Goal: Information Seeking & Learning: Learn about a topic

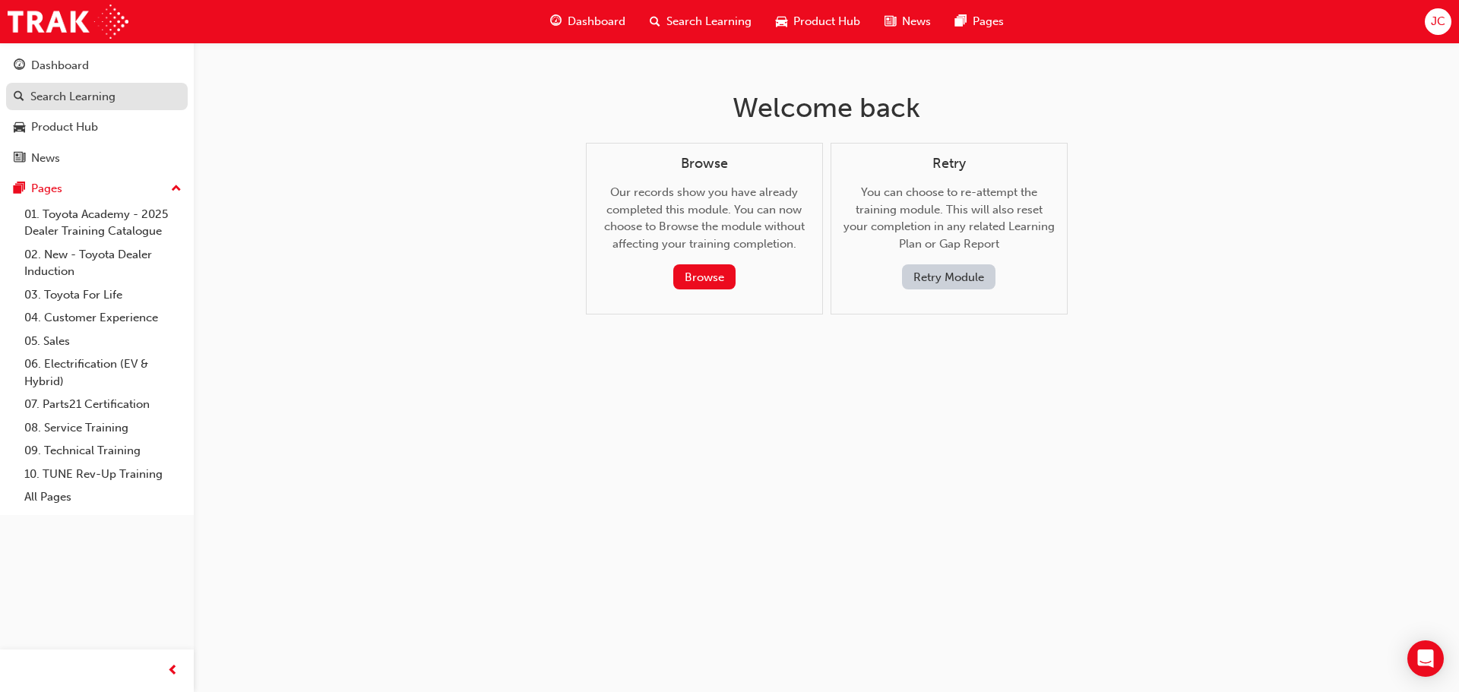
click at [100, 99] on div "Search Learning" at bounding box center [72, 96] width 85 height 17
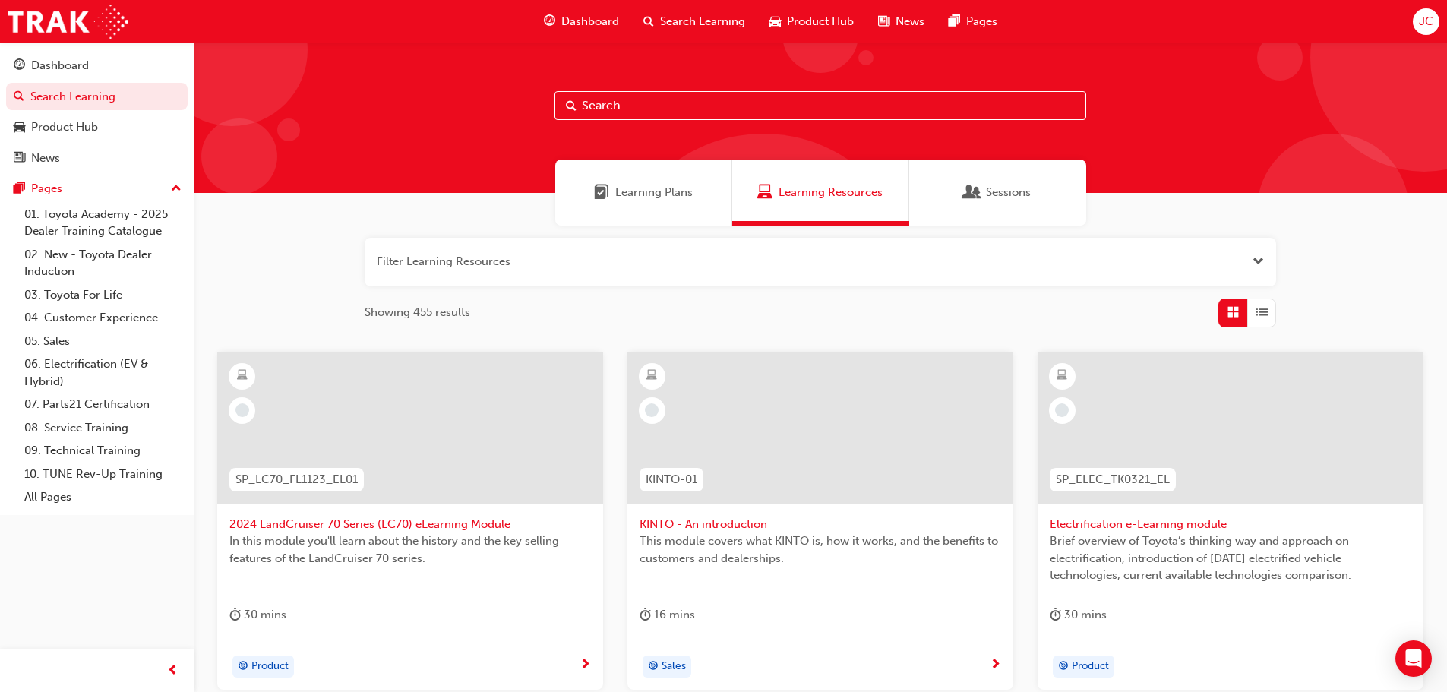
click at [716, 23] on span "Search Learning" at bounding box center [702, 21] width 85 height 17
click at [815, 17] on span "Product Hub" at bounding box center [820, 21] width 67 height 17
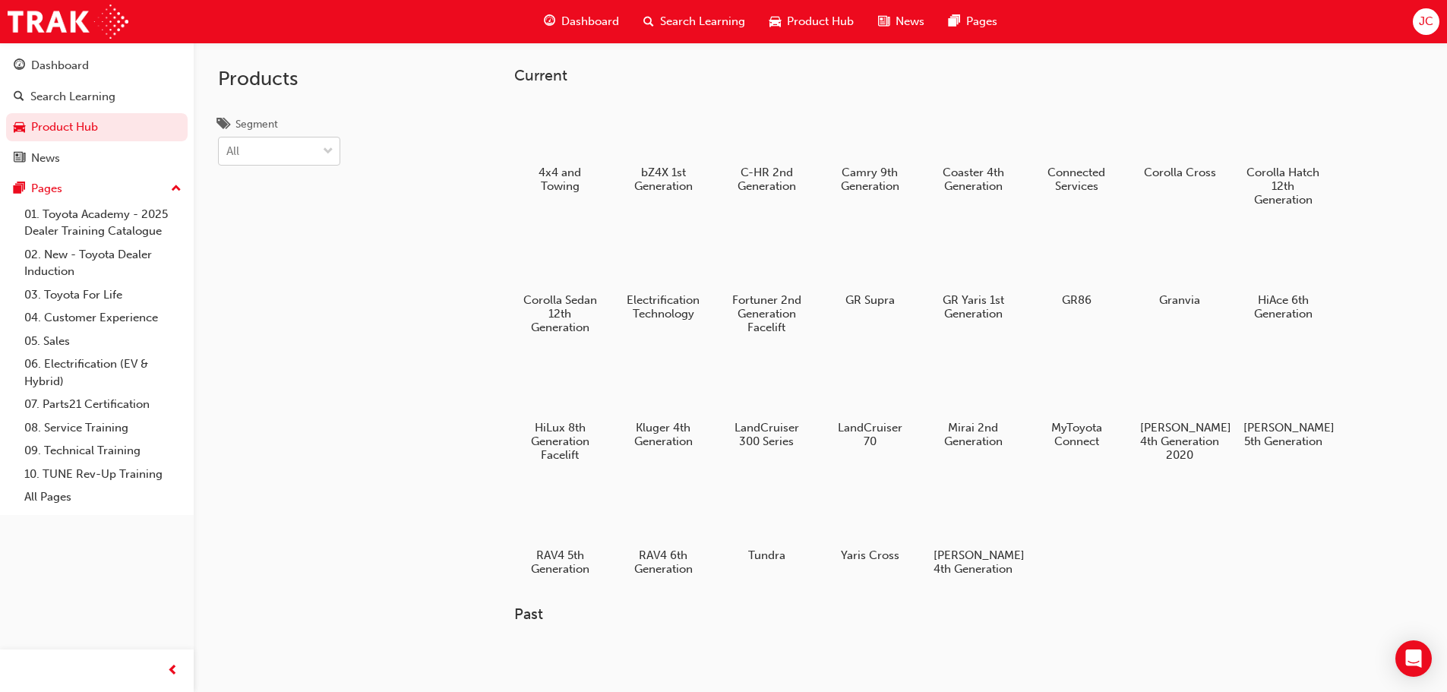
click at [308, 148] on div "All" at bounding box center [268, 151] width 98 height 27
click at [228, 148] on input "Segment All" at bounding box center [227, 150] width 2 height 13
click at [268, 315] on div "PHEV" at bounding box center [279, 307] width 122 height 30
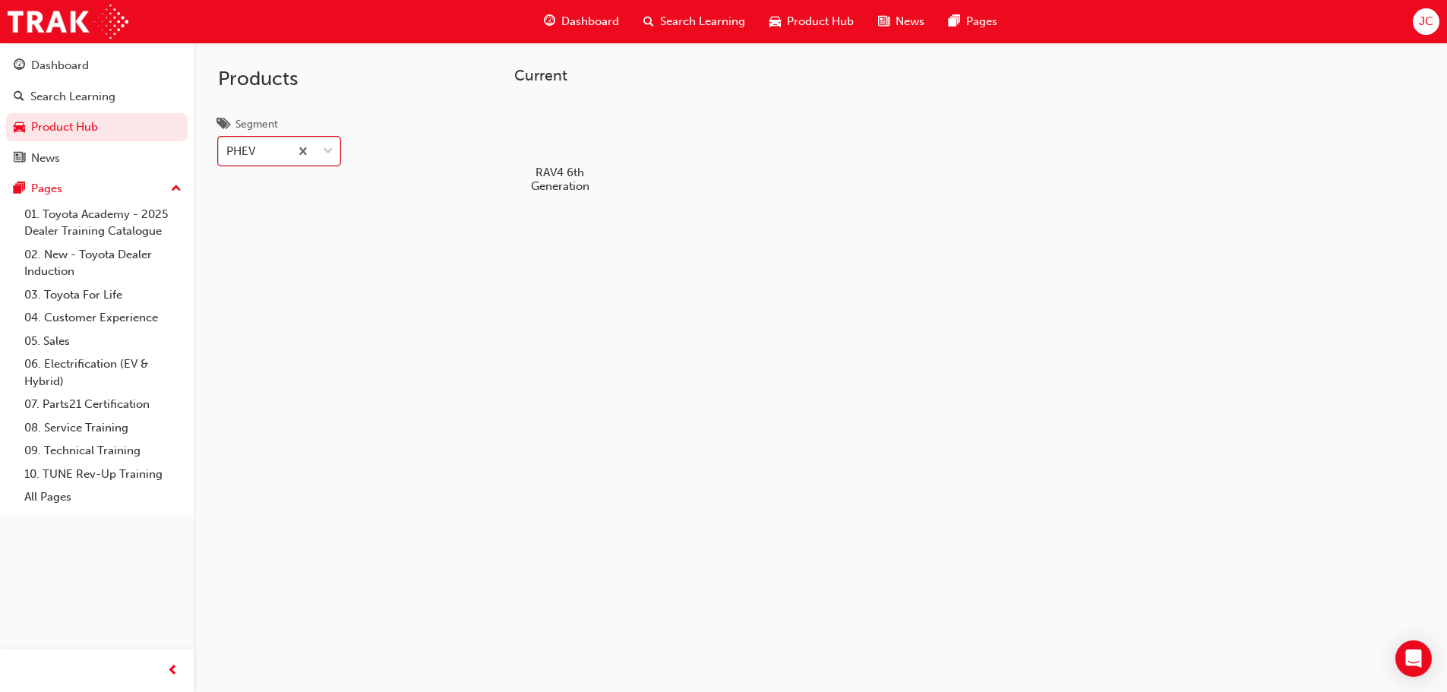
click at [318, 156] on div at bounding box center [314, 151] width 50 height 27
click at [228, 156] on input "Segment option PHEV, selected. 0 results available. Select is focused ,type to …" at bounding box center [227, 150] width 2 height 13
click at [287, 155] on div "PHEV" at bounding box center [254, 151] width 71 height 27
click at [228, 155] on input "Segment option PHEV, selected. 0 results available. Select is focused ,type to …" at bounding box center [227, 150] width 2 height 13
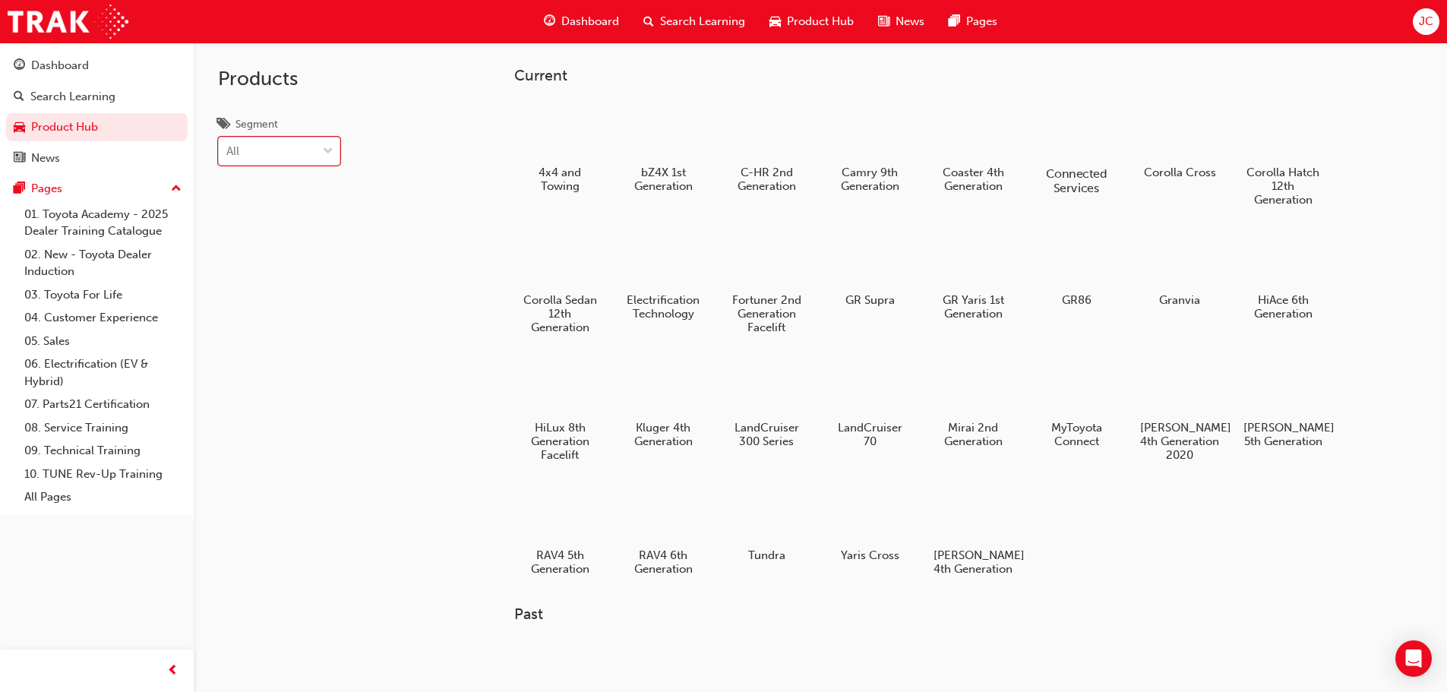
click at [1070, 143] on div at bounding box center [1076, 130] width 84 height 60
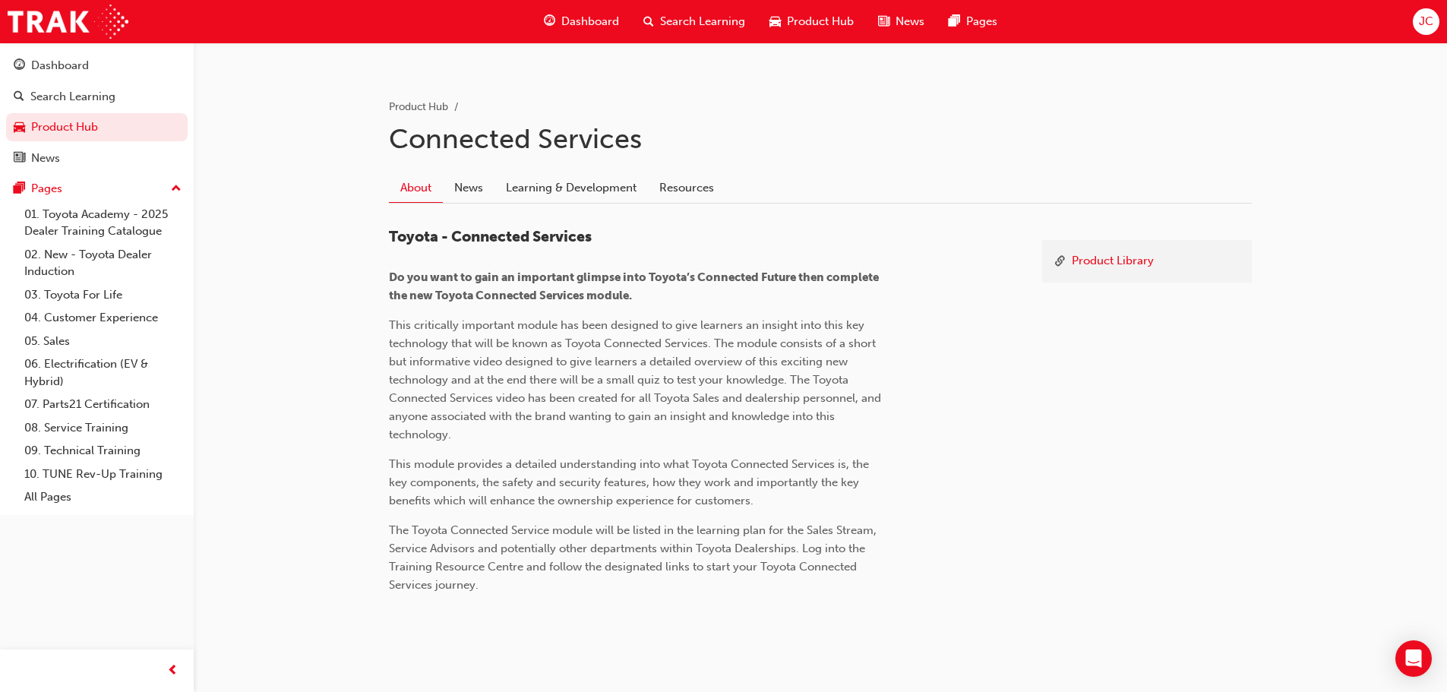
scroll to position [297, 0]
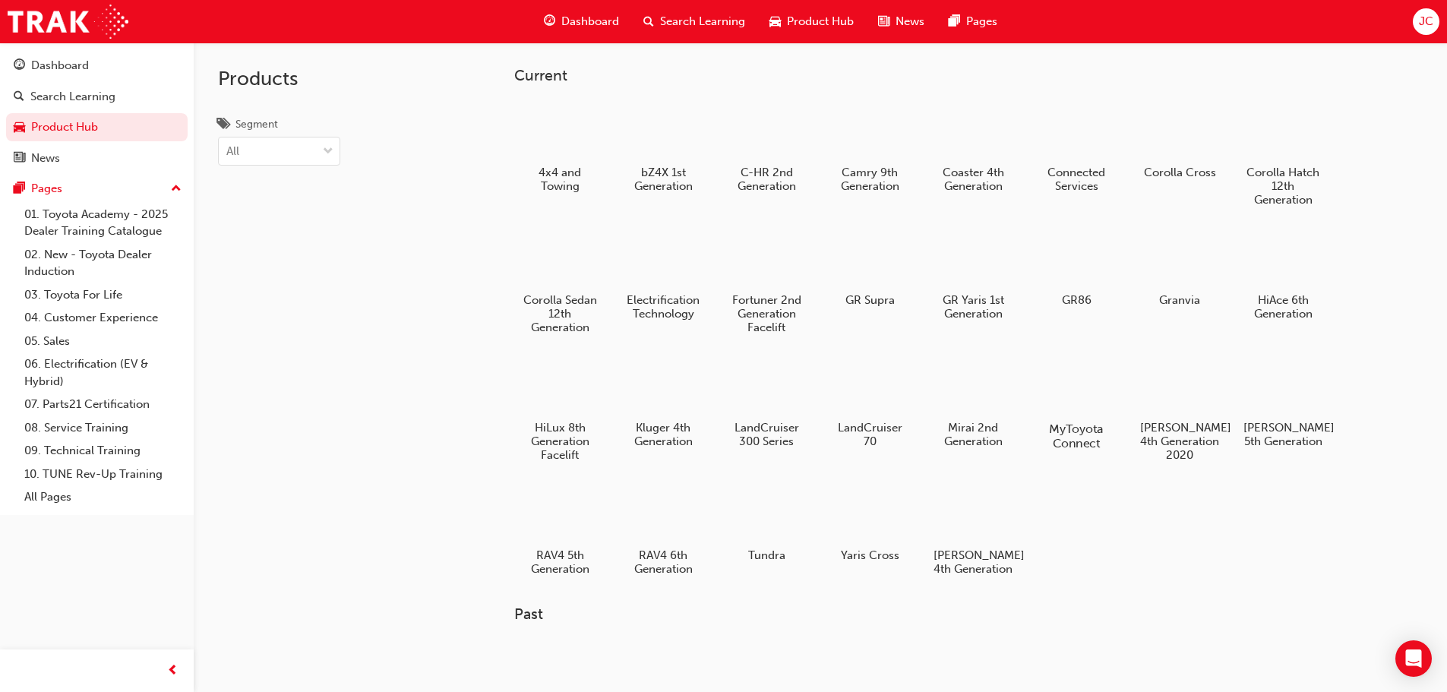
click at [1099, 378] on div at bounding box center [1076, 385] width 84 height 61
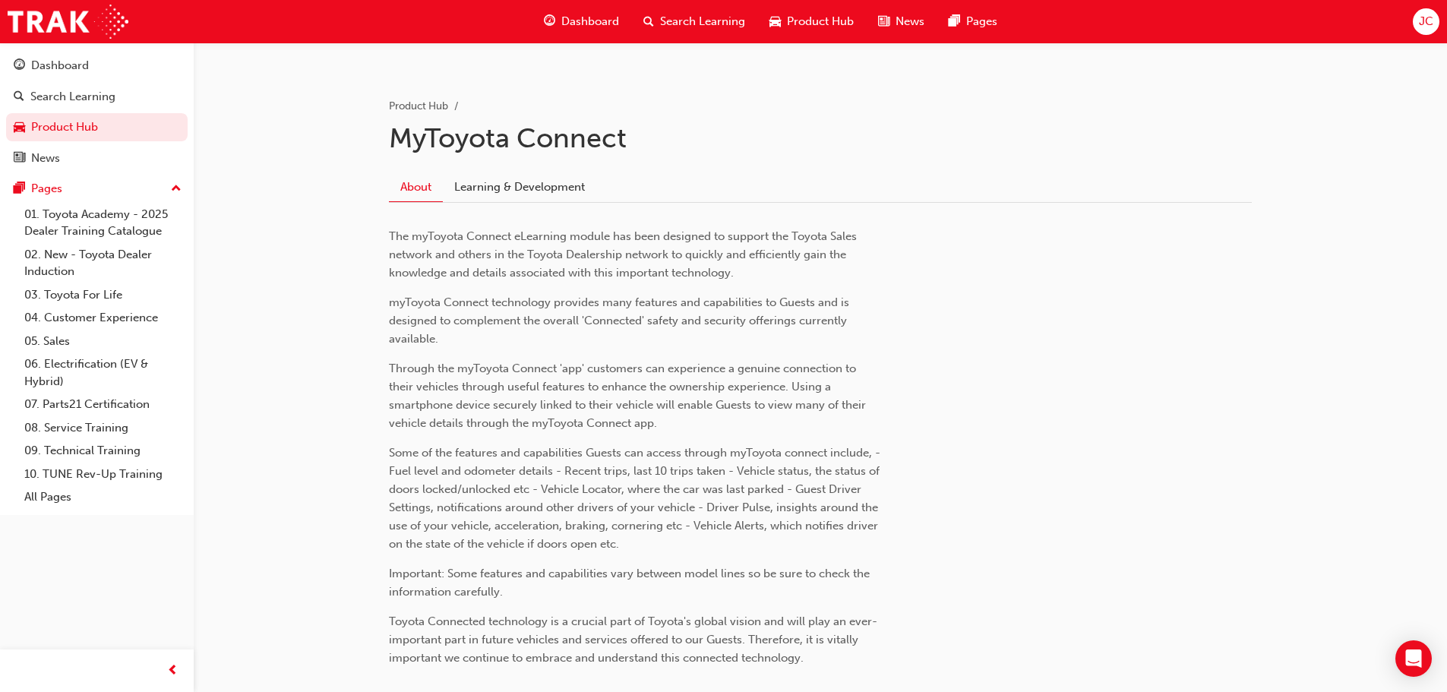
scroll to position [371, 0]
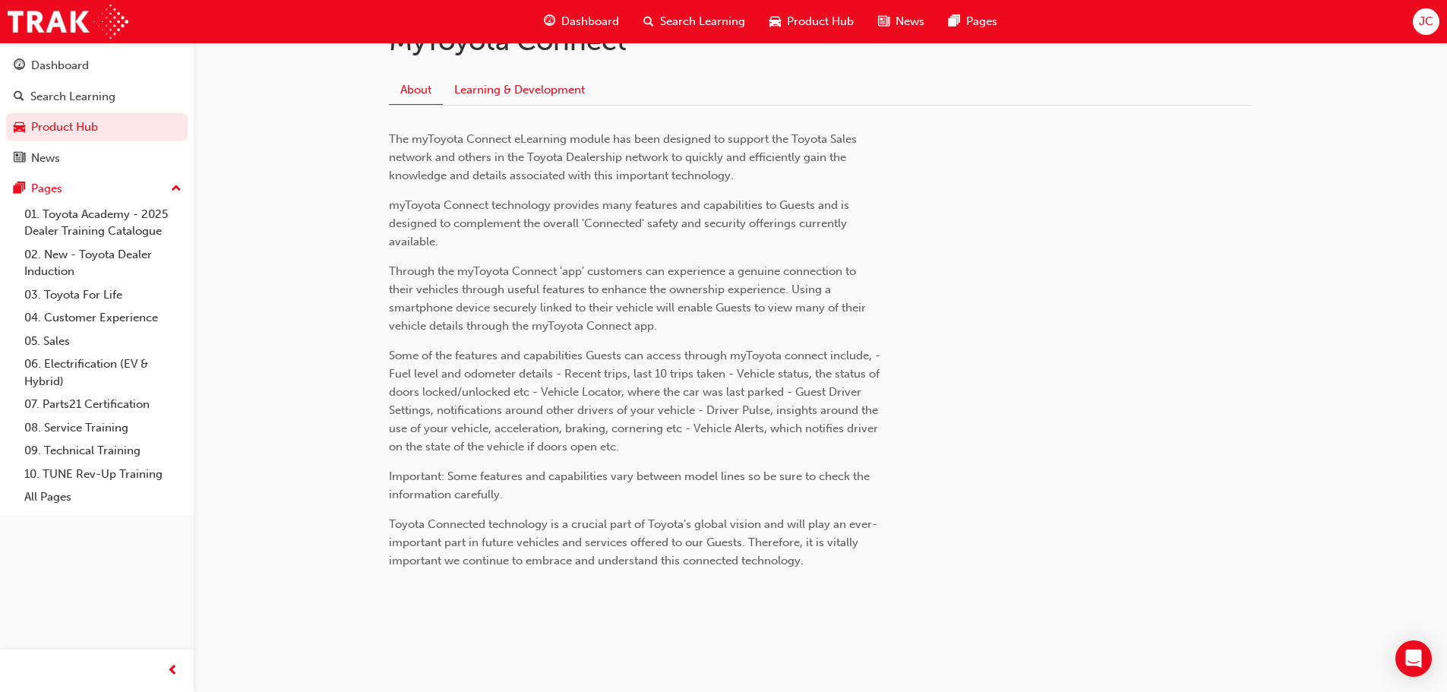
click at [517, 77] on link "Learning & Development" at bounding box center [519, 89] width 153 height 29
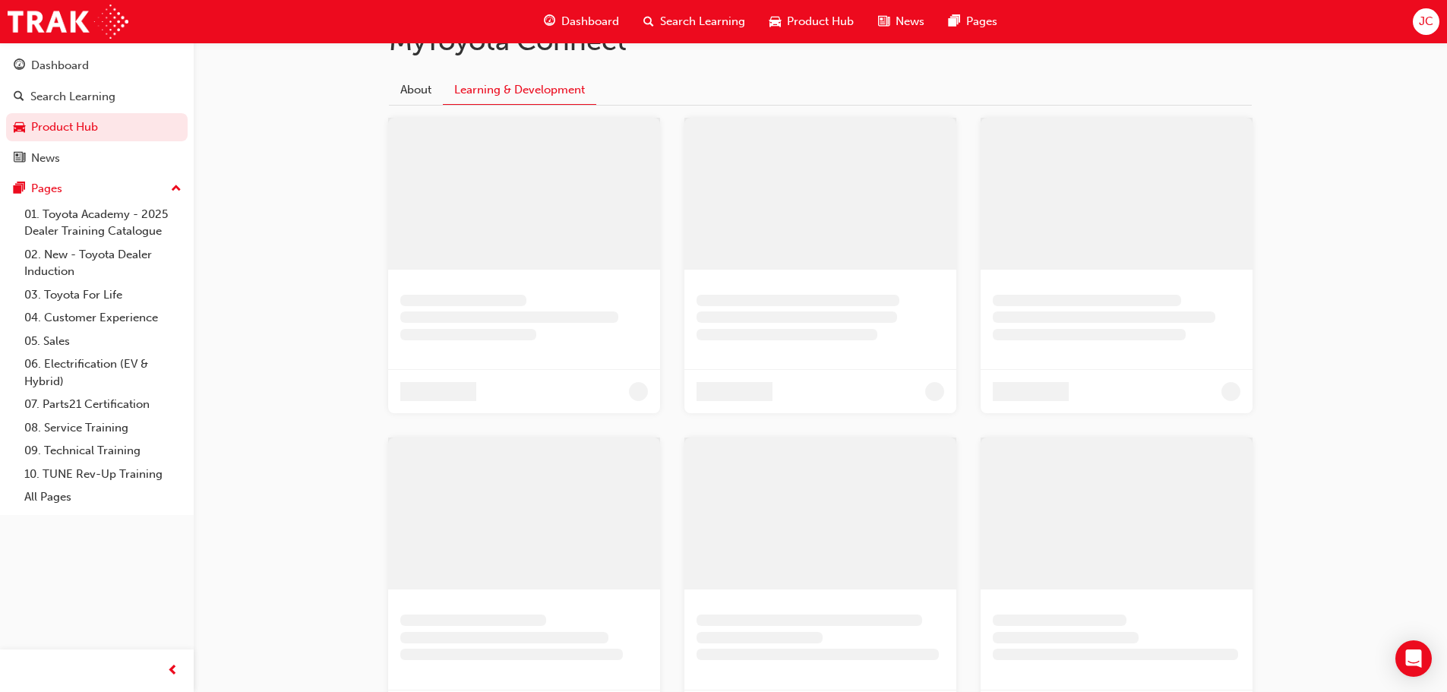
scroll to position [93, 0]
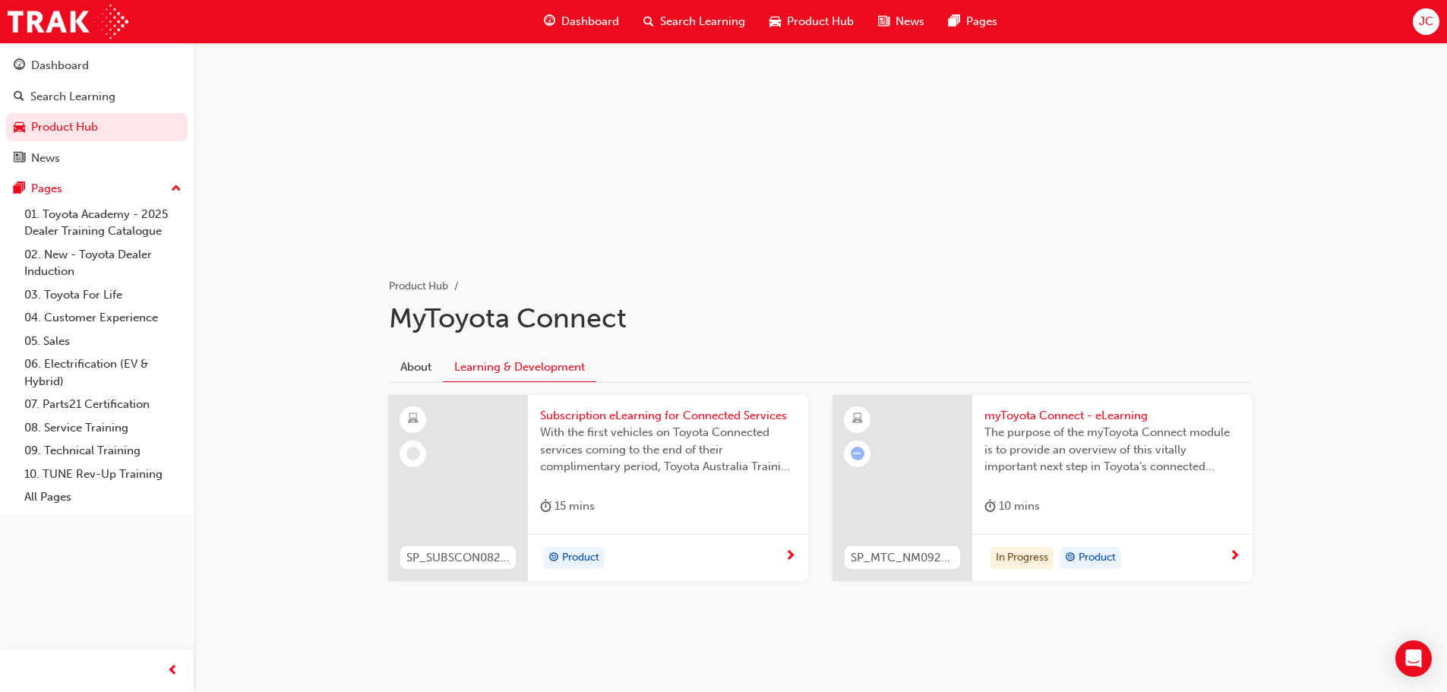
click at [792, 557] on span "next-icon" at bounding box center [790, 557] width 11 height 14
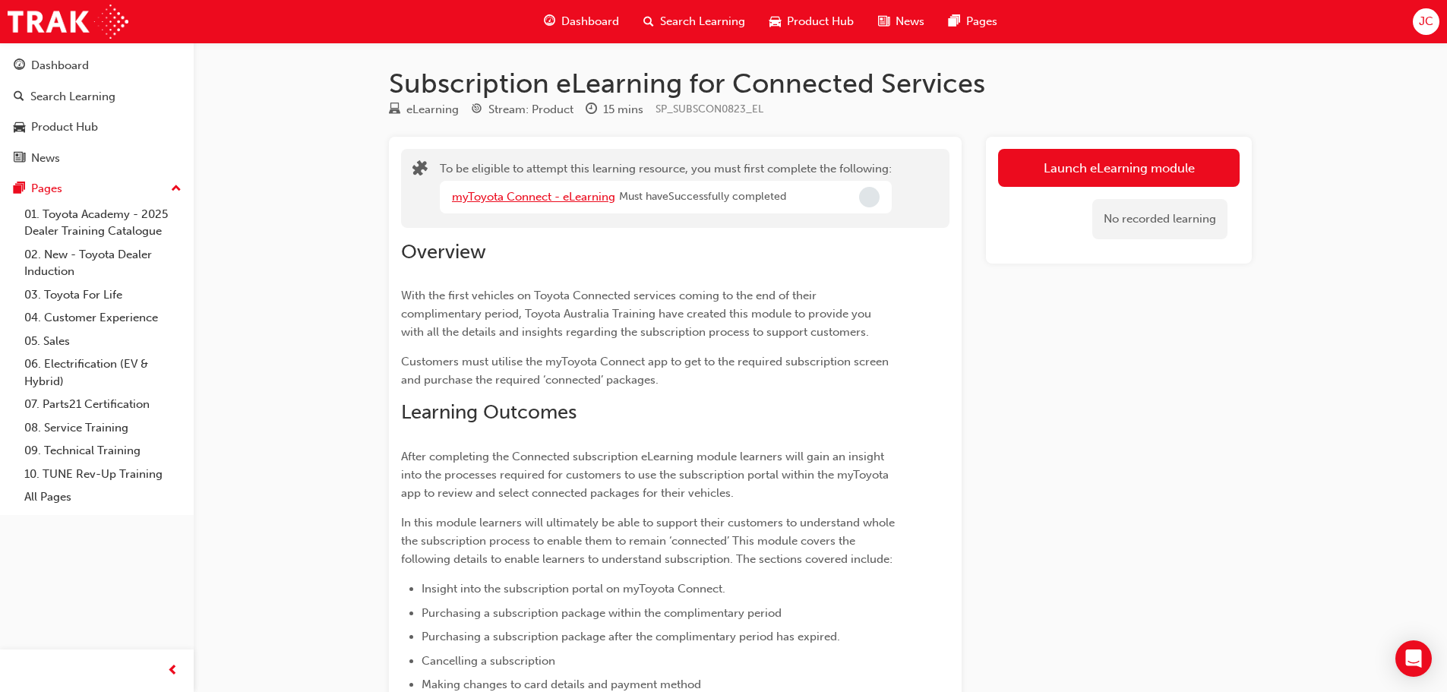
click at [601, 197] on link "myToyota Connect - eLearning" at bounding box center [533, 197] width 163 height 14
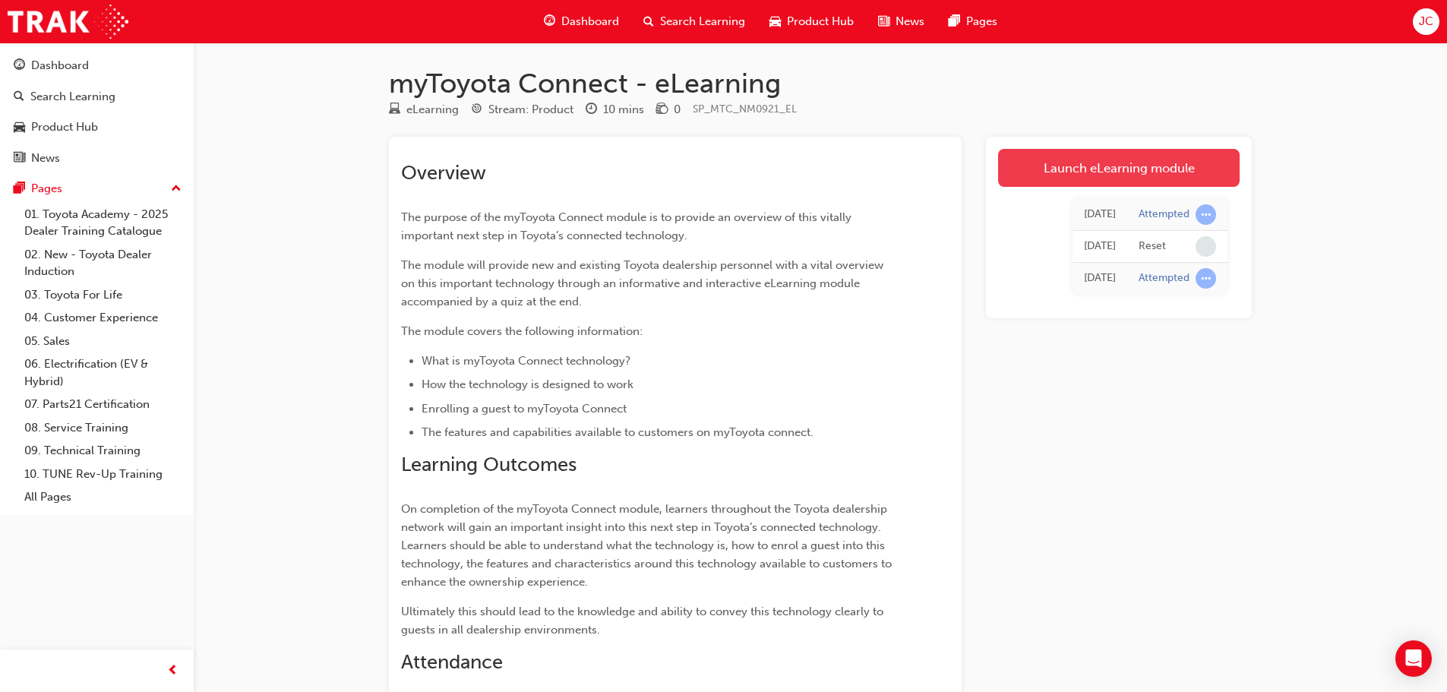
click at [1070, 182] on link "Launch eLearning module" at bounding box center [1119, 168] width 242 height 38
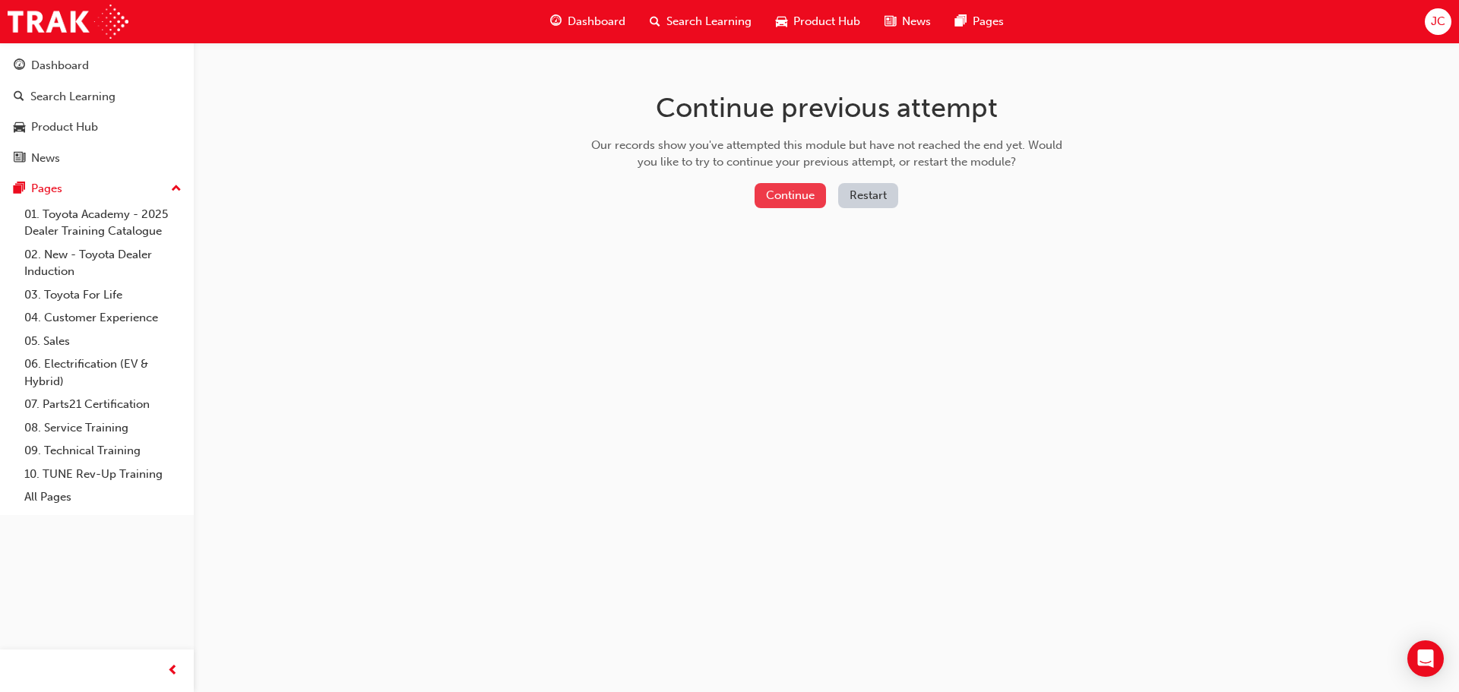
click at [785, 200] on button "Continue" at bounding box center [789, 195] width 71 height 25
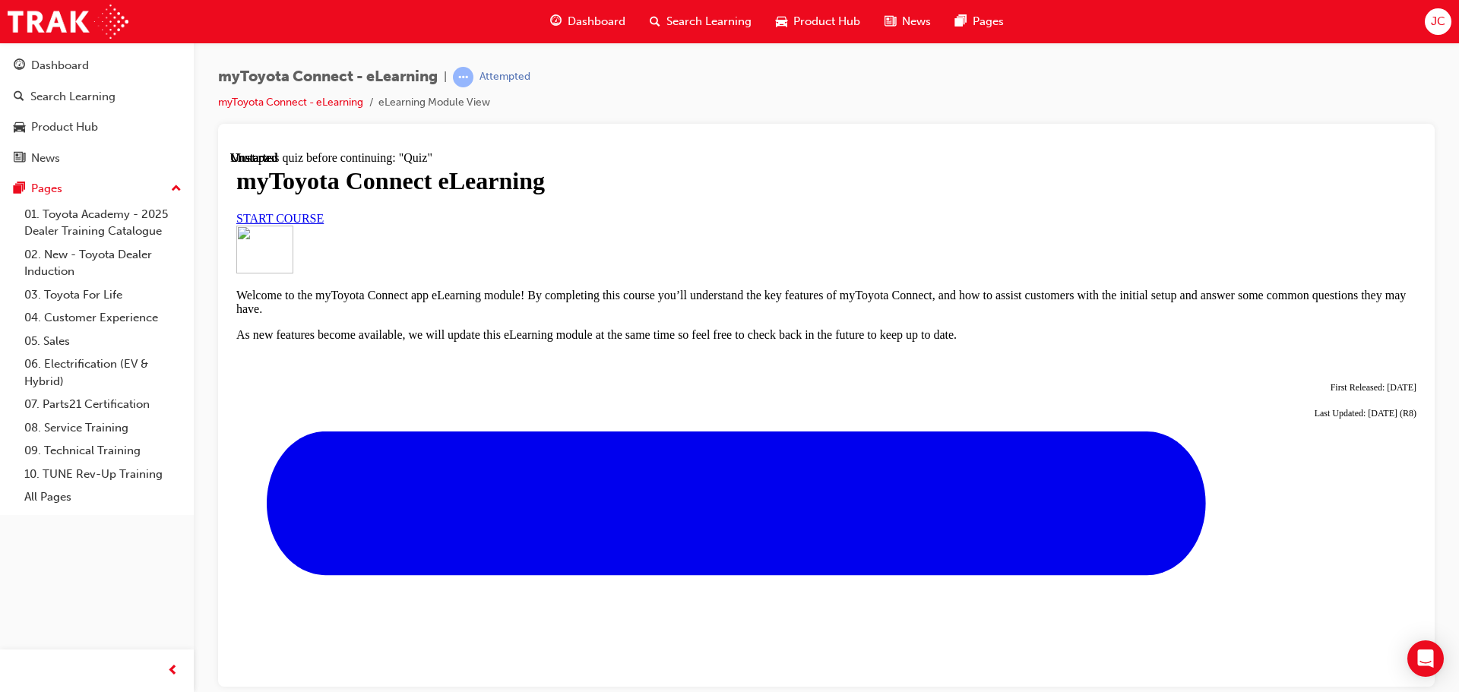
click at [324, 224] on span "START COURSE" at bounding box center [279, 217] width 87 height 13
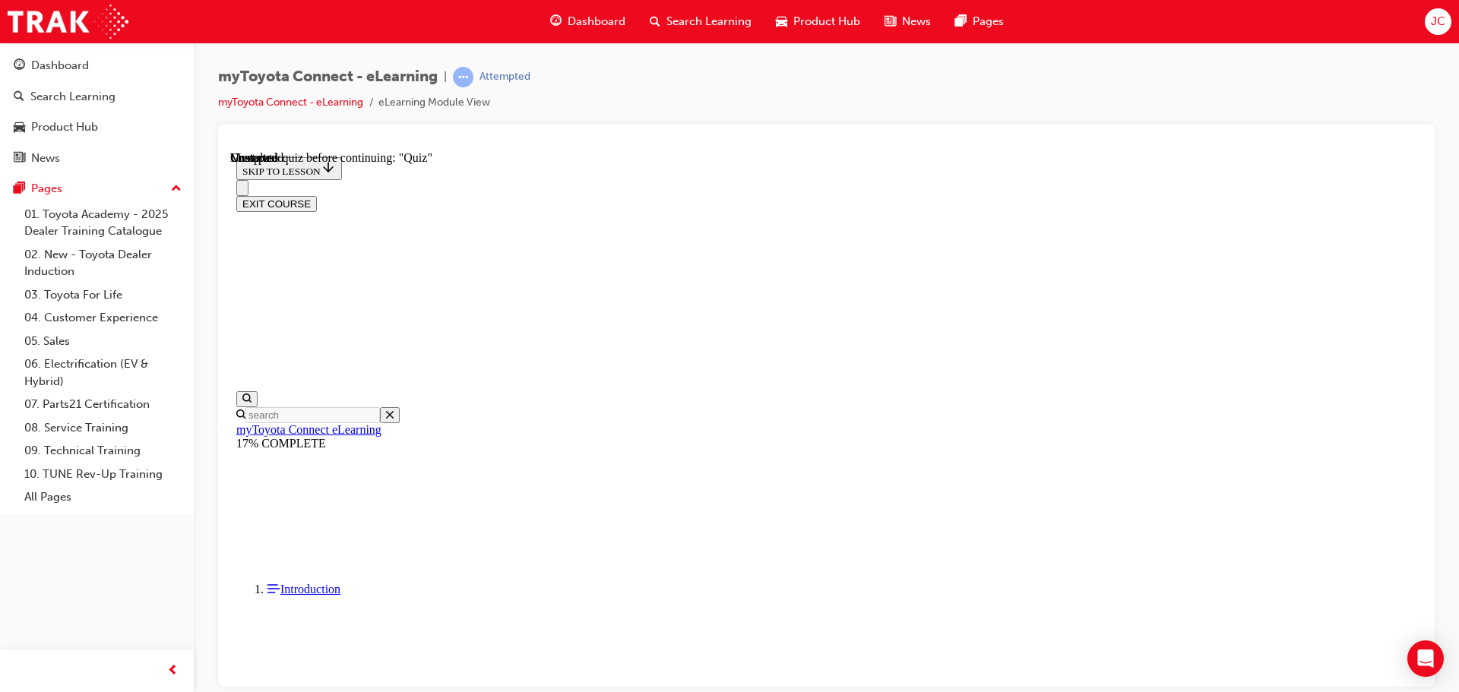
scroll to position [1331, 0]
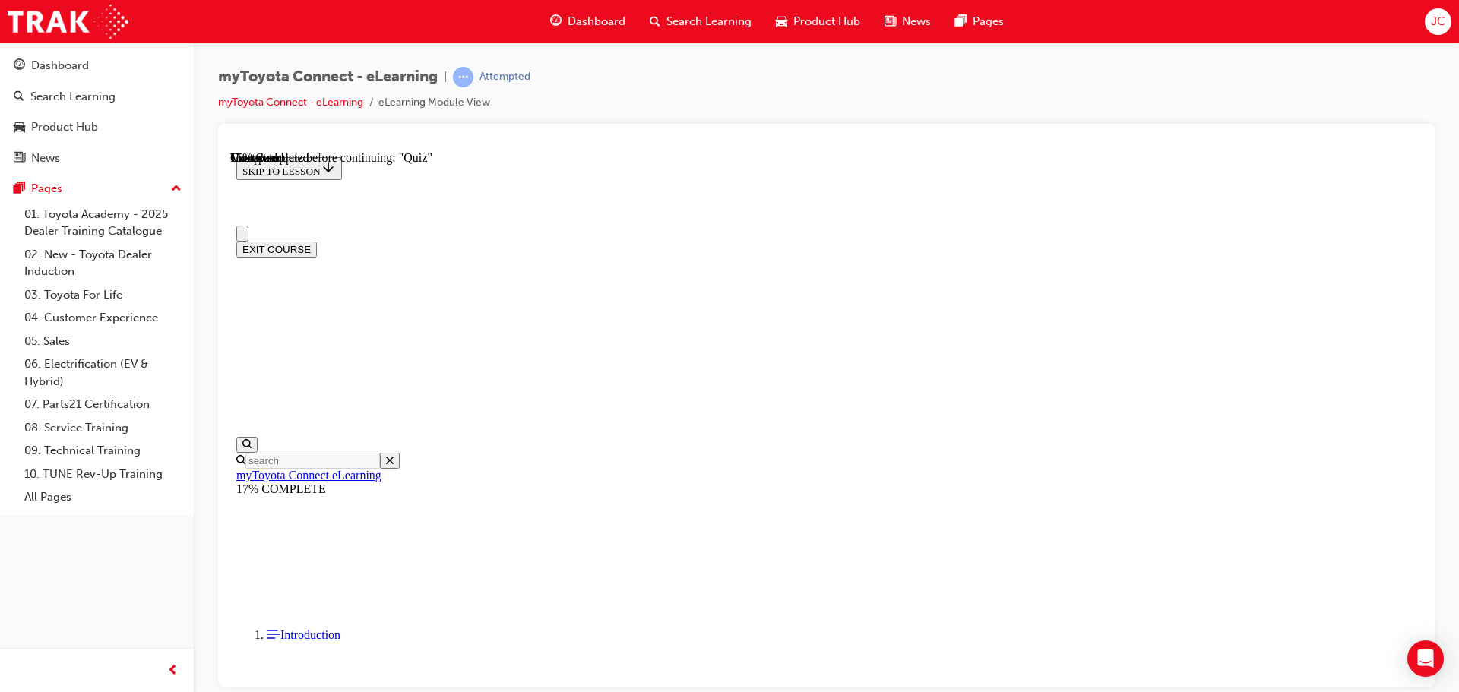
scroll to position [0, 0]
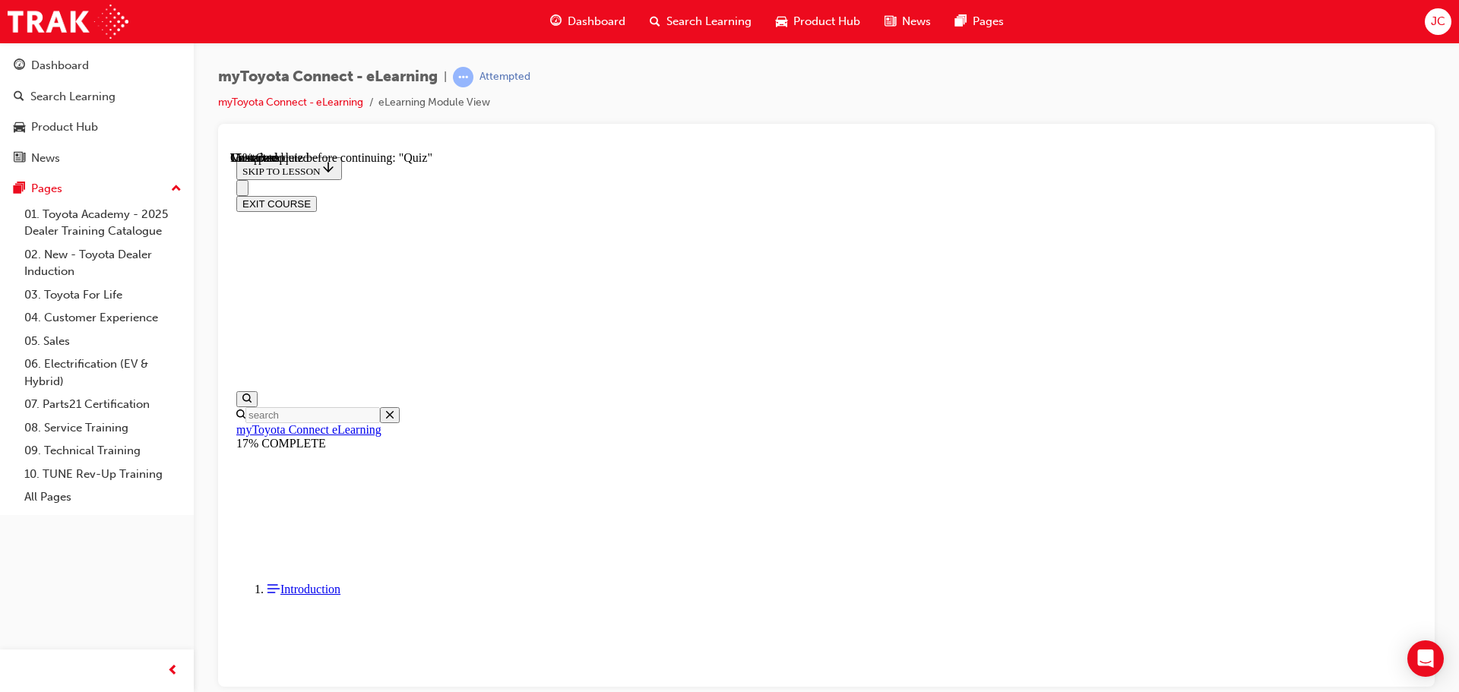
scroll to position [1331, 0]
drag, startPoint x: 741, startPoint y: 328, endPoint x: 954, endPoint y: 541, distance: 301.4
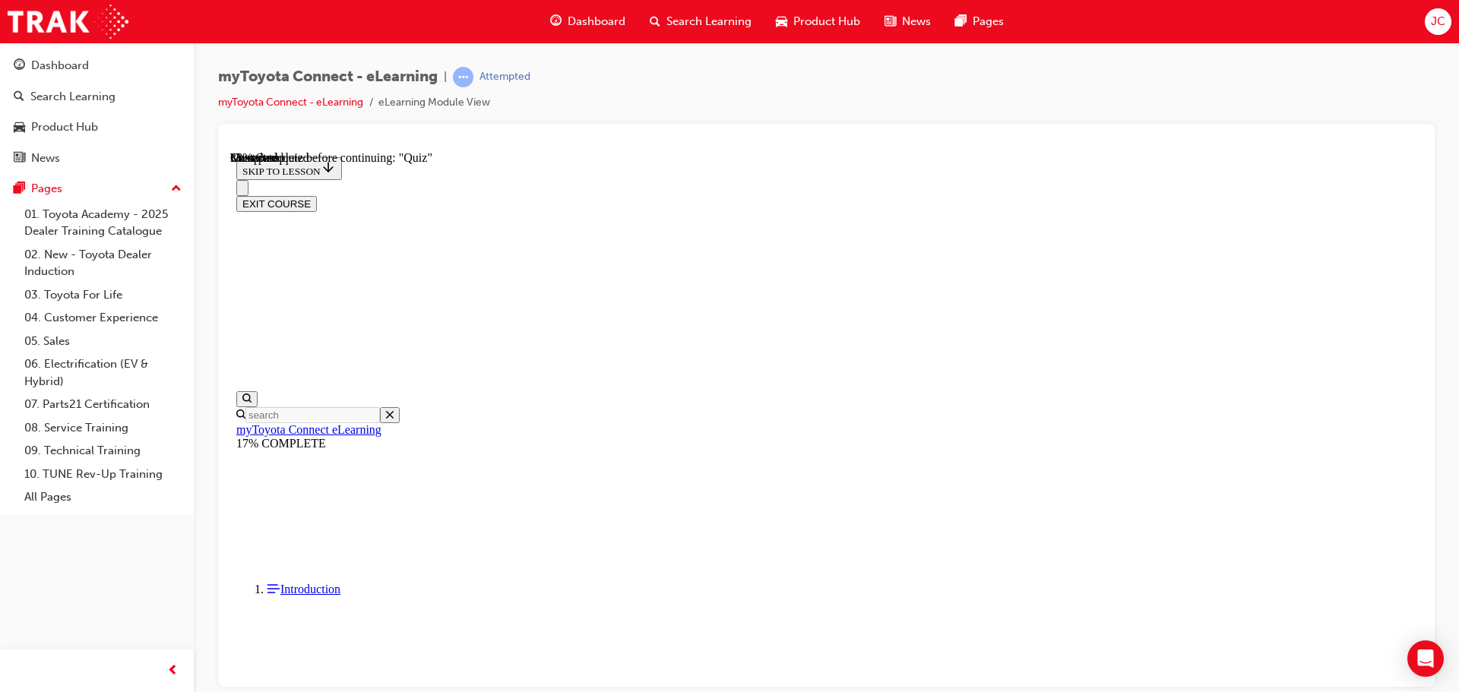
drag, startPoint x: 637, startPoint y: 275, endPoint x: 593, endPoint y: 340, distance: 77.8
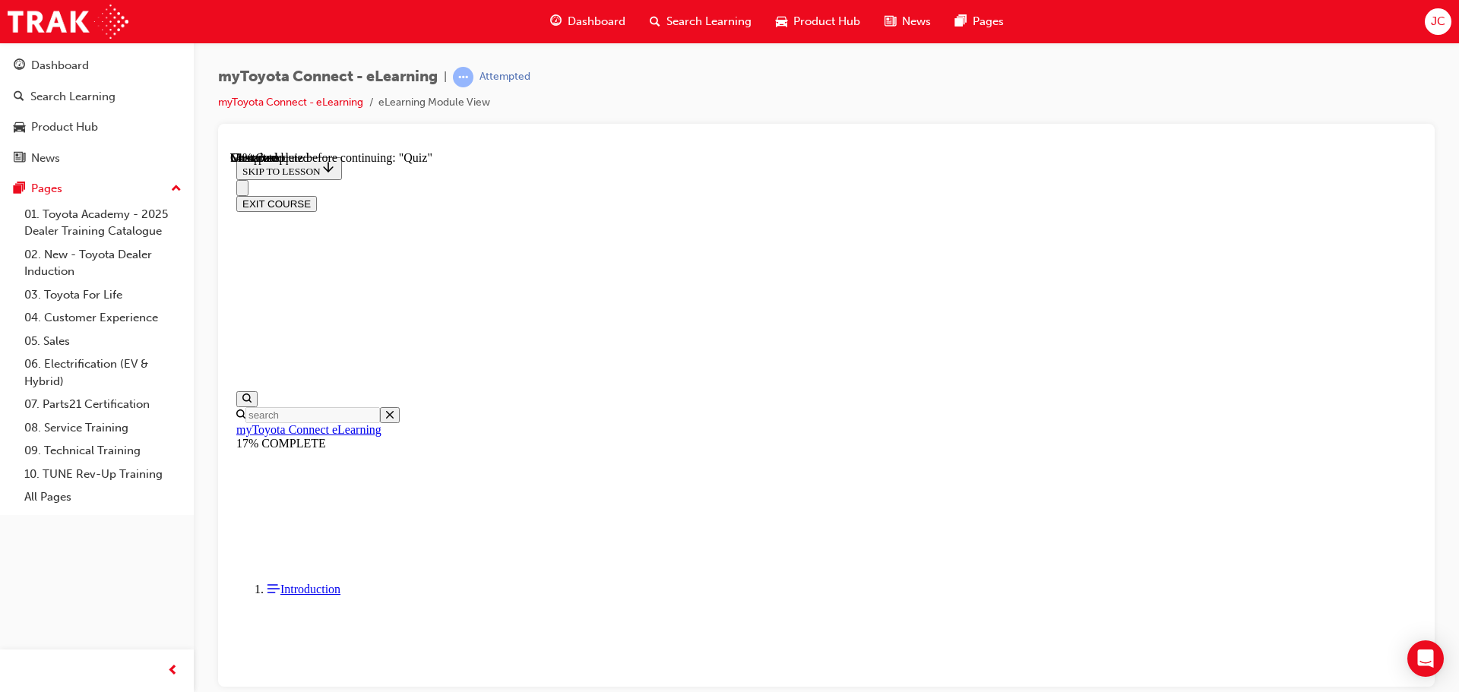
drag, startPoint x: 547, startPoint y: 379, endPoint x: 599, endPoint y: 372, distance: 53.0
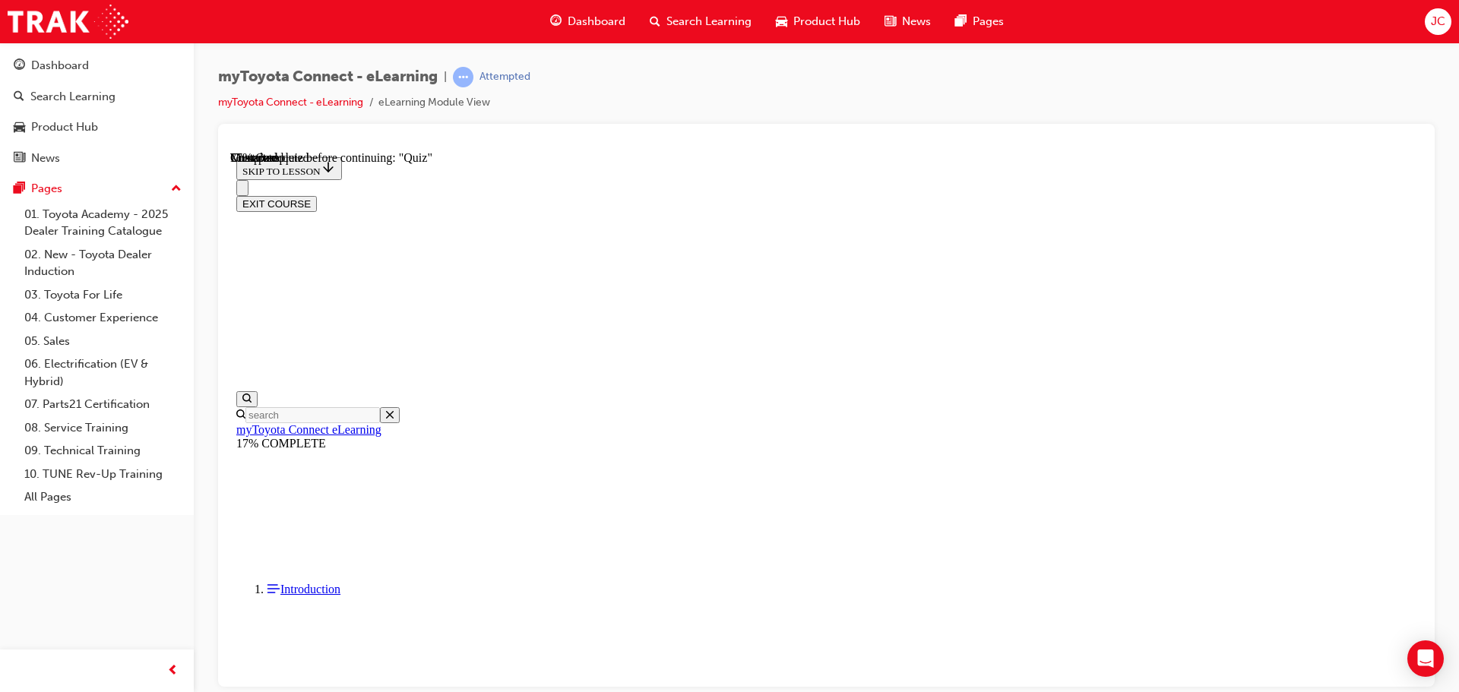
drag, startPoint x: 641, startPoint y: 365, endPoint x: 644, endPoint y: 449, distance: 84.4
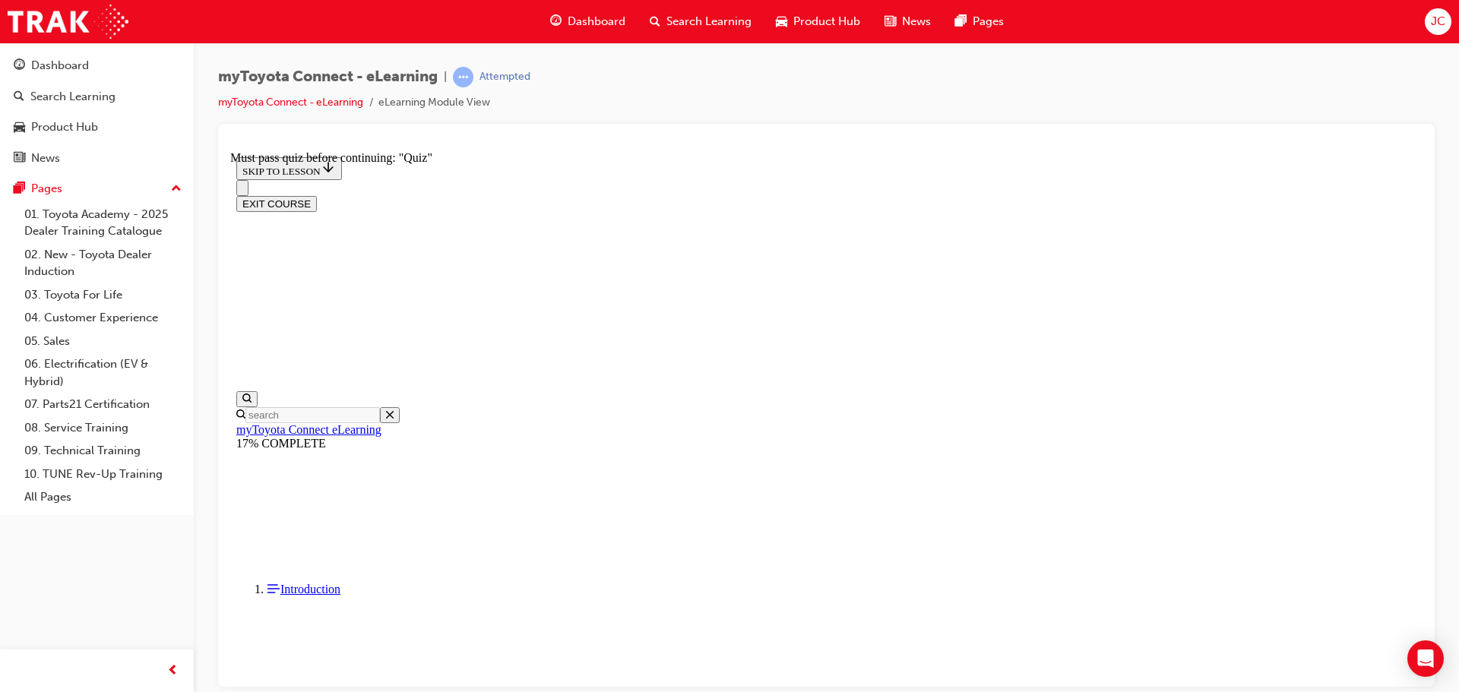
scroll to position [769, 0]
drag, startPoint x: 979, startPoint y: 251, endPoint x: 971, endPoint y: 391, distance: 140.0
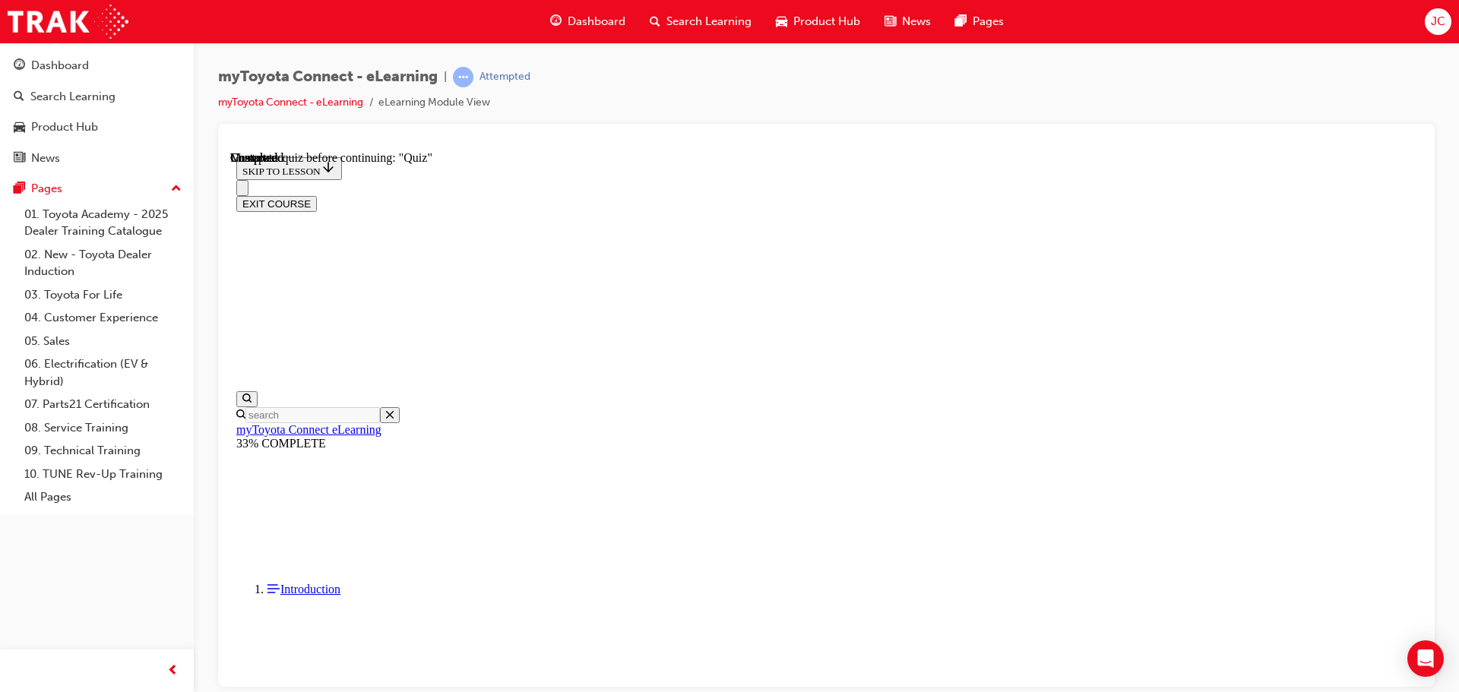
scroll to position [4111, 0]
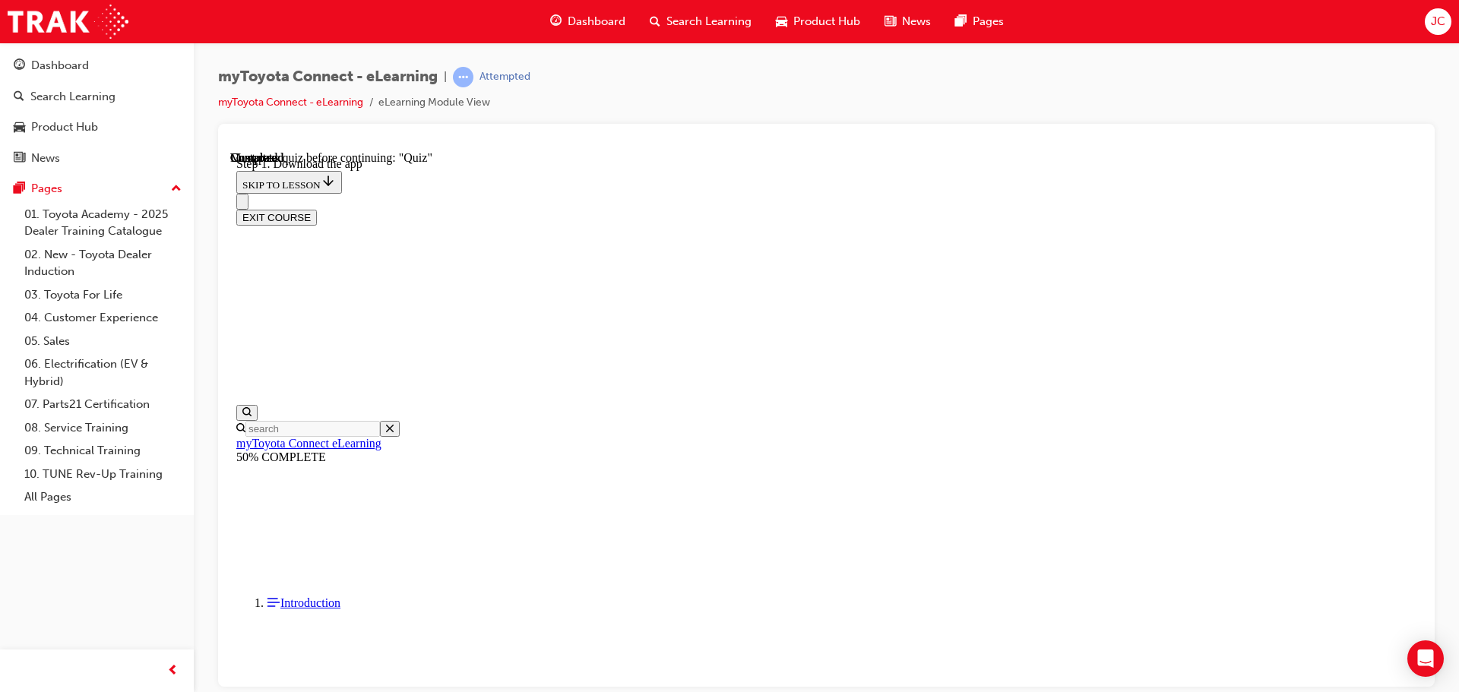
scroll to position [492, 0]
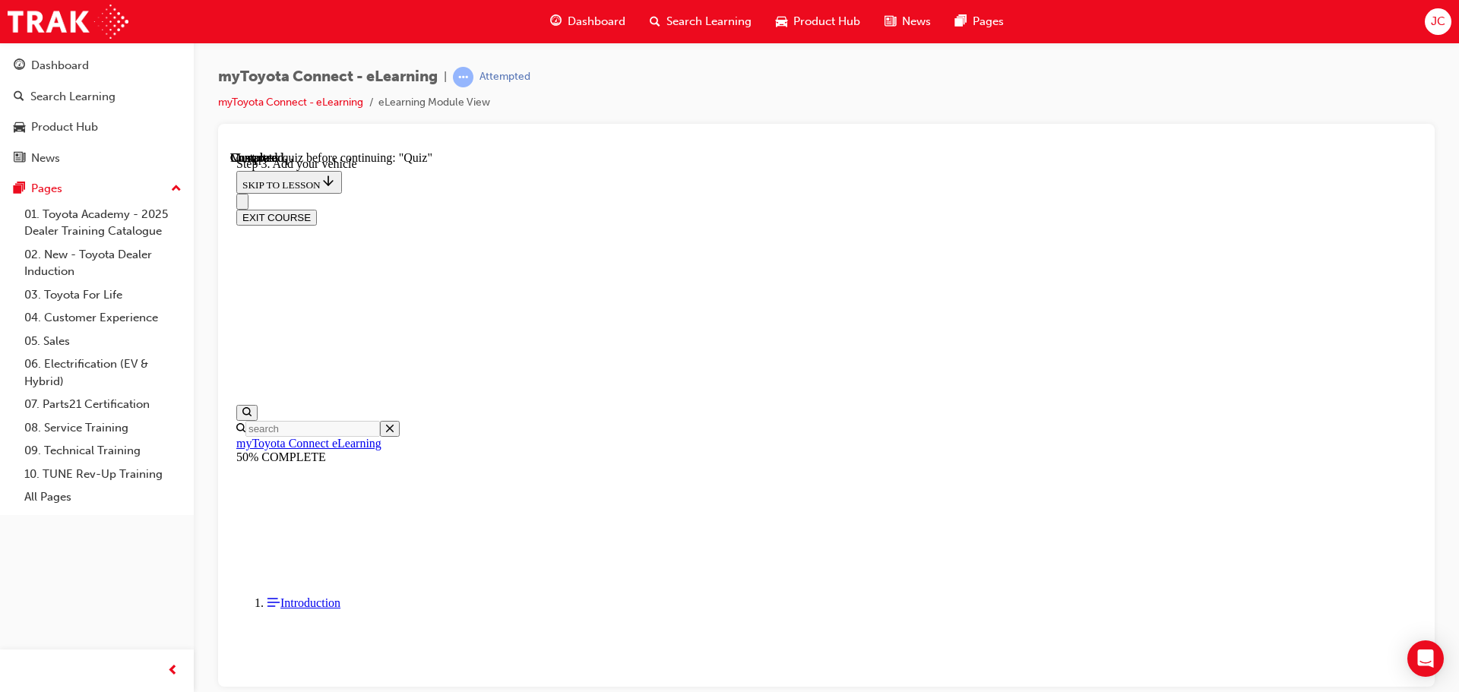
scroll to position [391, 0]
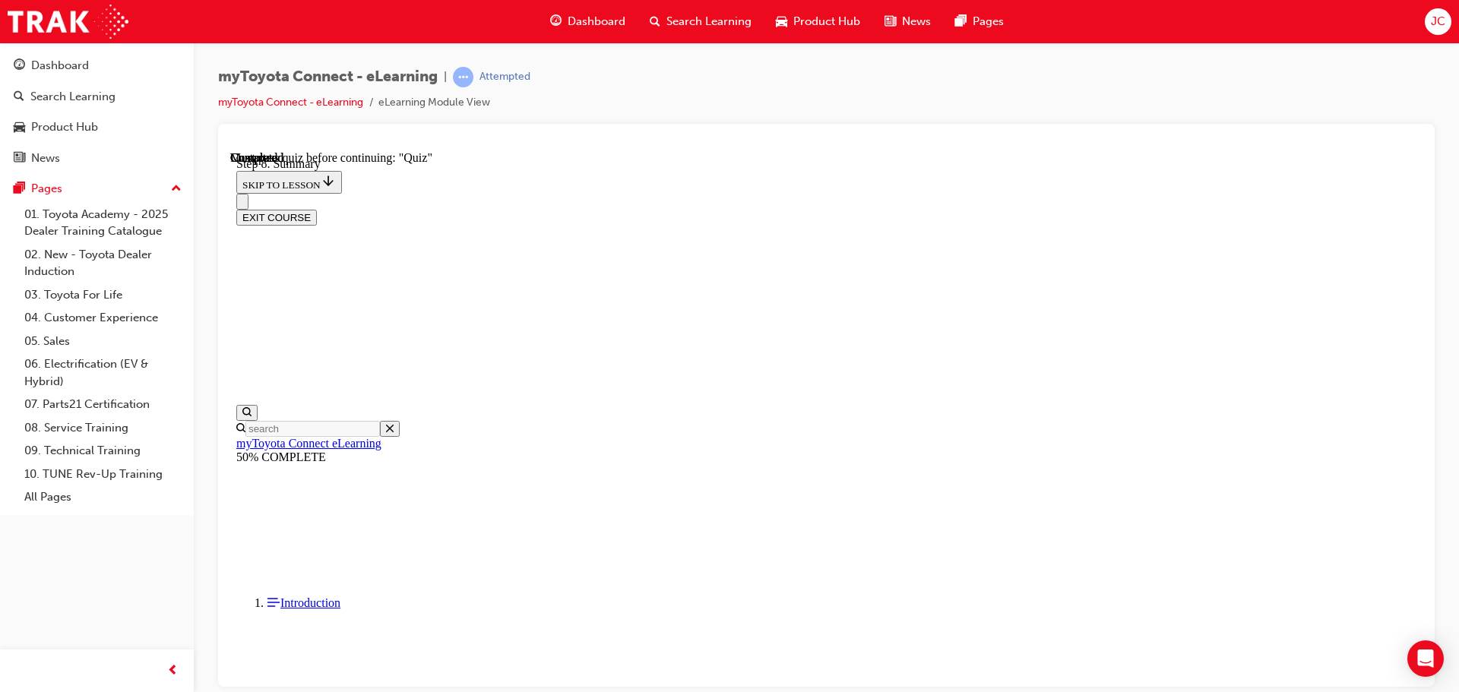
scroll to position [652, 0]
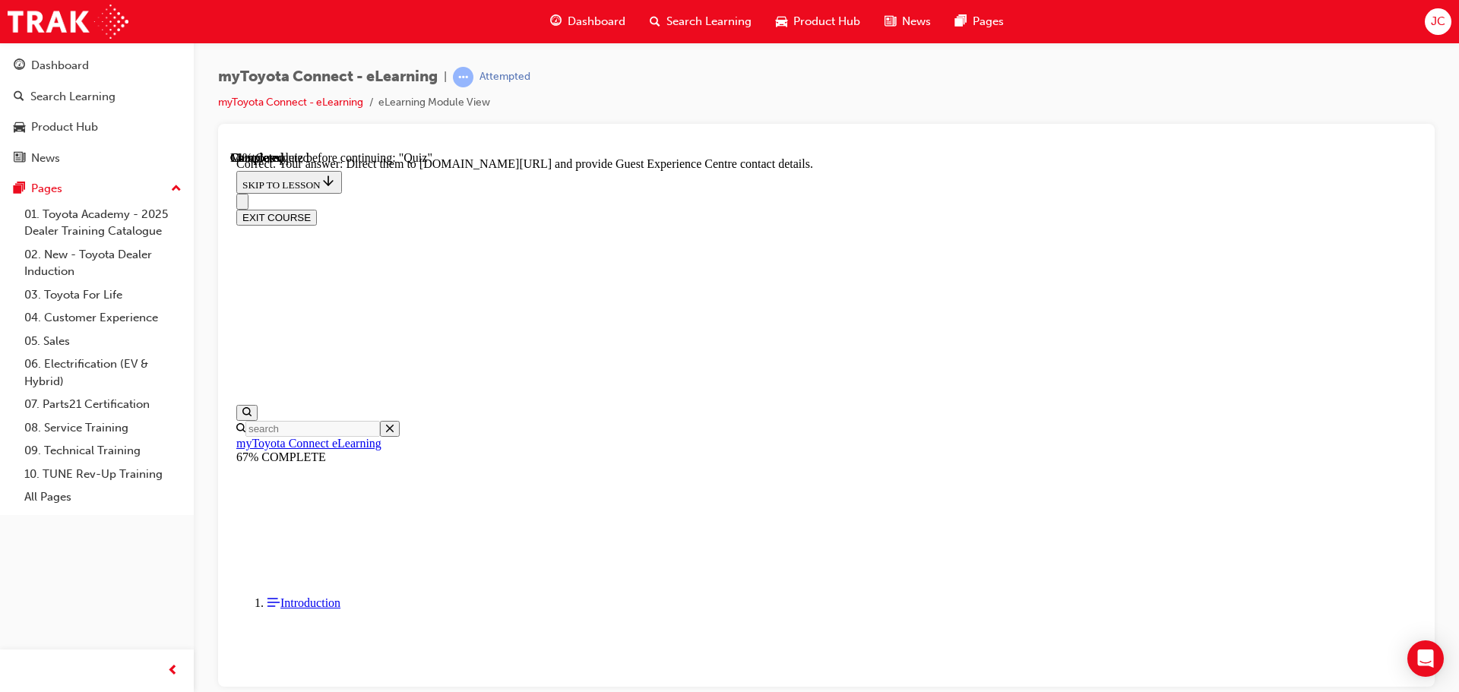
scroll to position [317, 0]
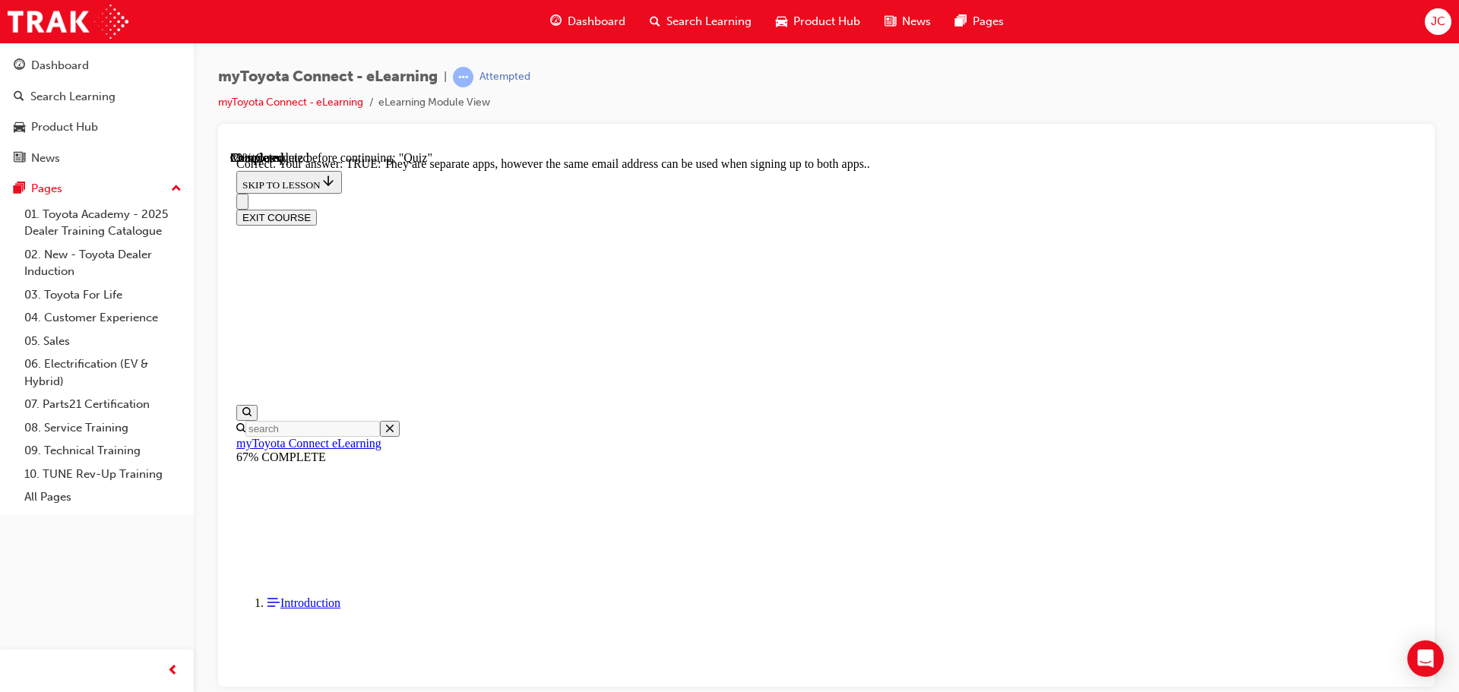
scroll to position [185, 0]
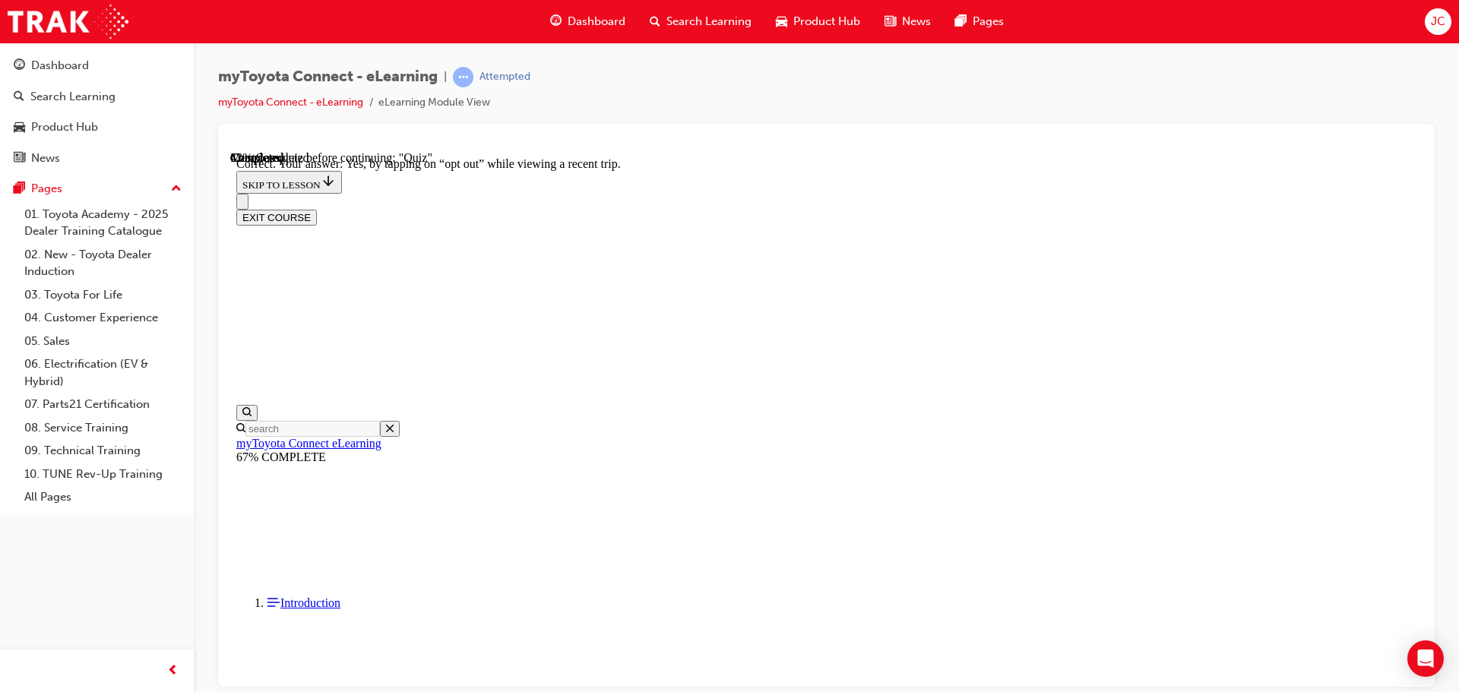
scroll to position [180, 0]
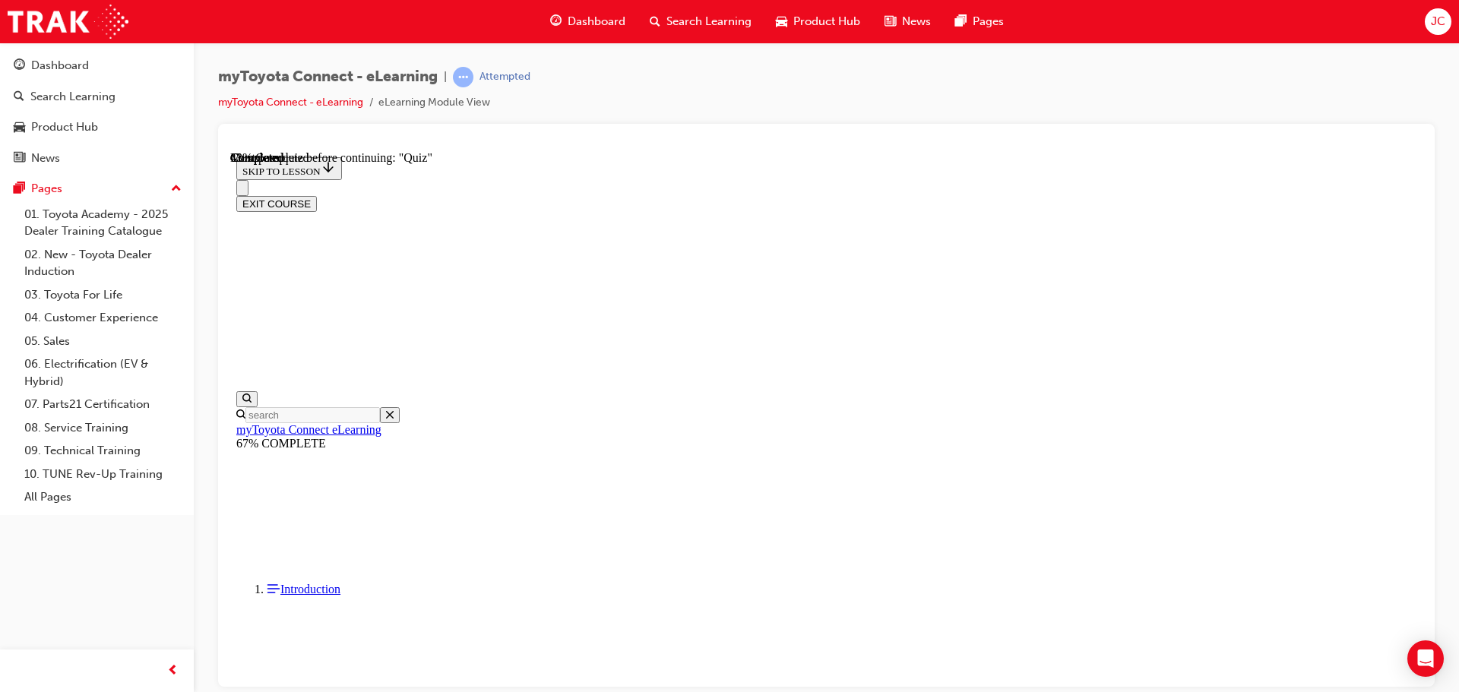
scroll to position [153, 0]
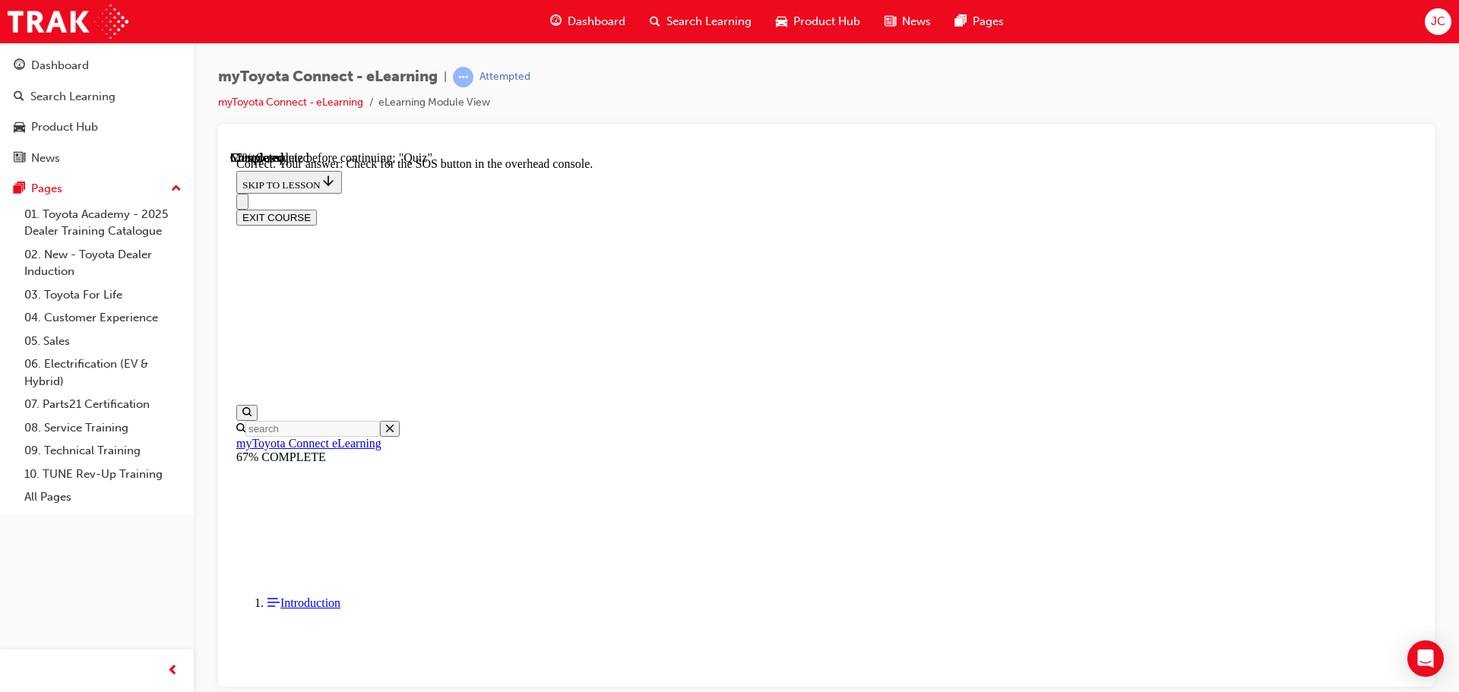
scroll to position [241, 0]
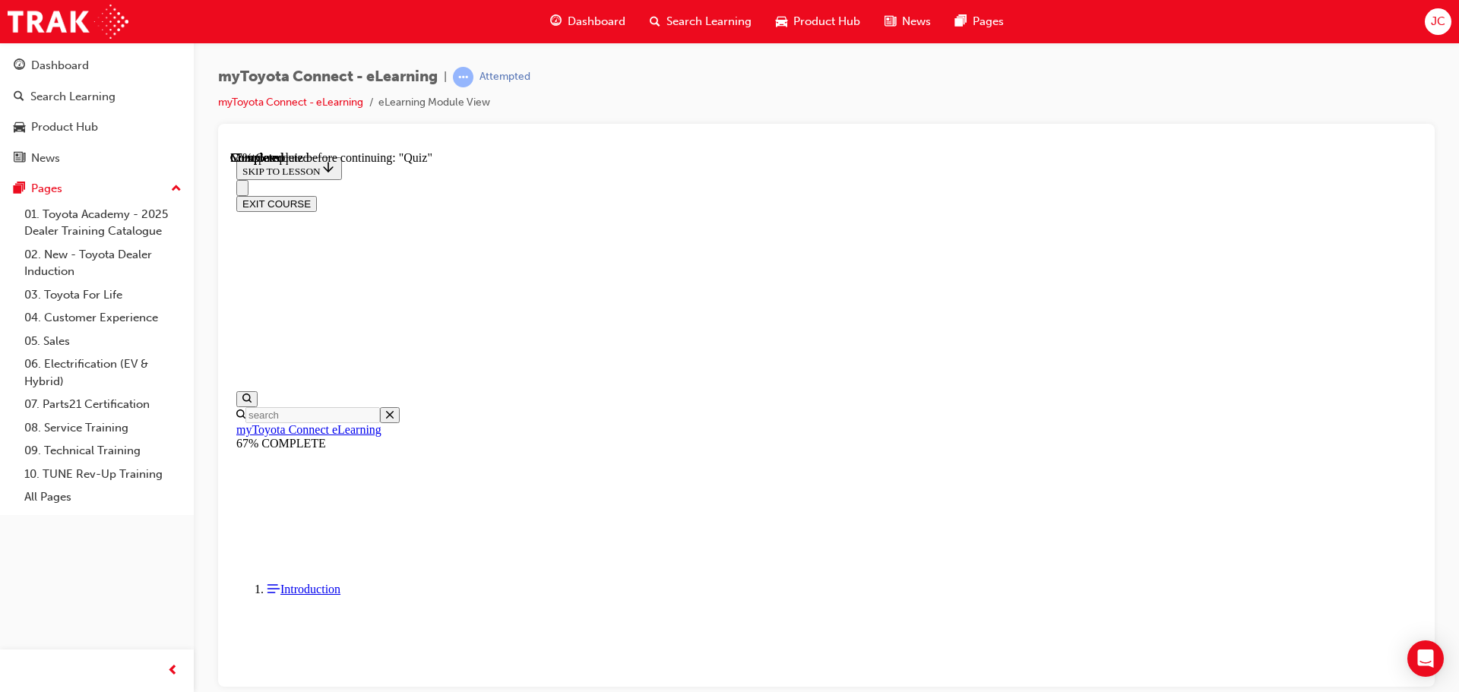
scroll to position [152, 0]
drag, startPoint x: 703, startPoint y: 359, endPoint x: 709, endPoint y: 371, distance: 13.6
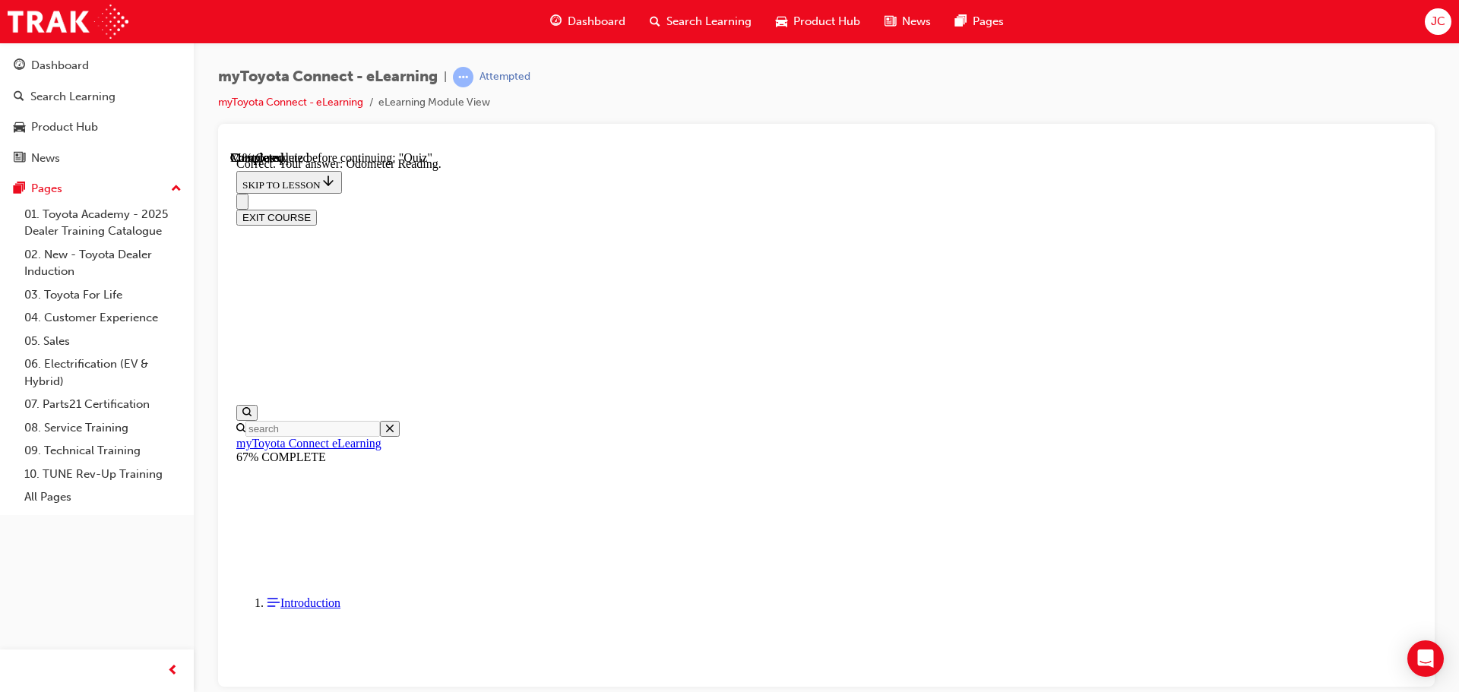
scroll to position [302, 0]
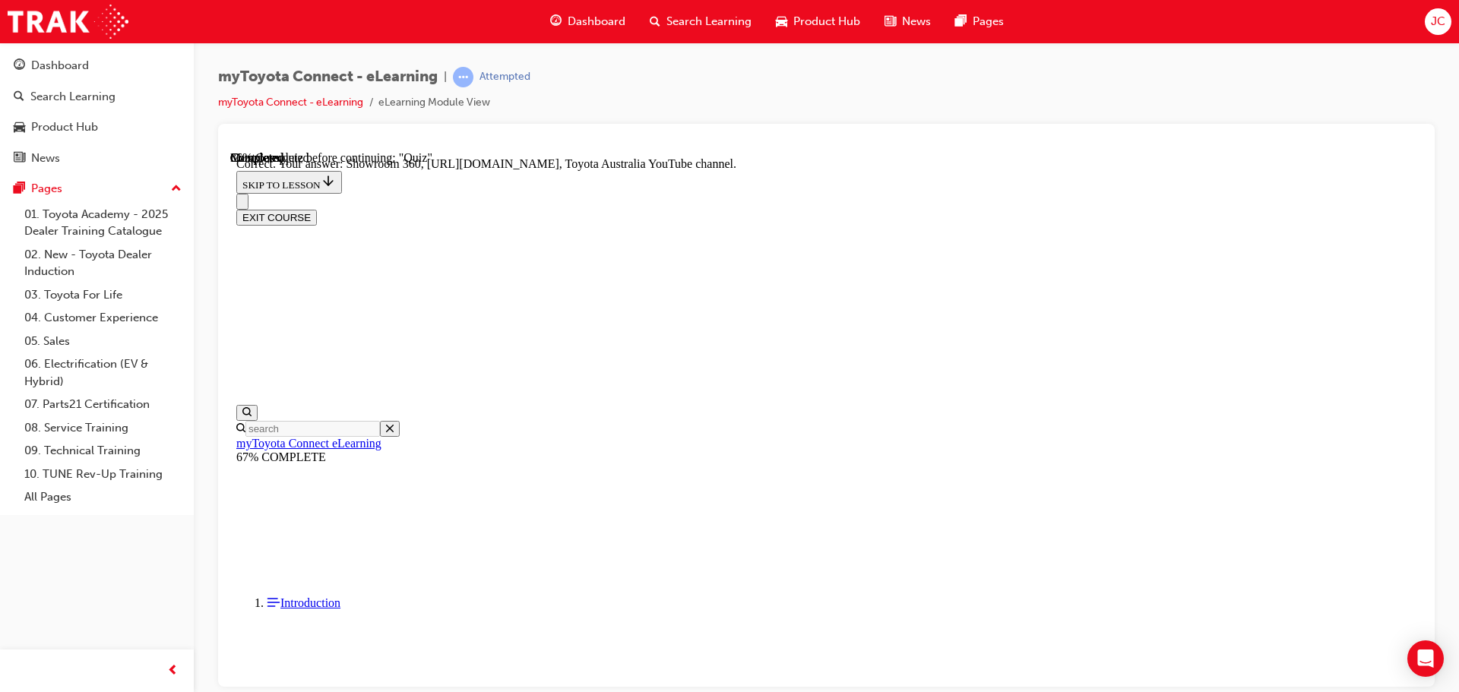
scroll to position [317, 0]
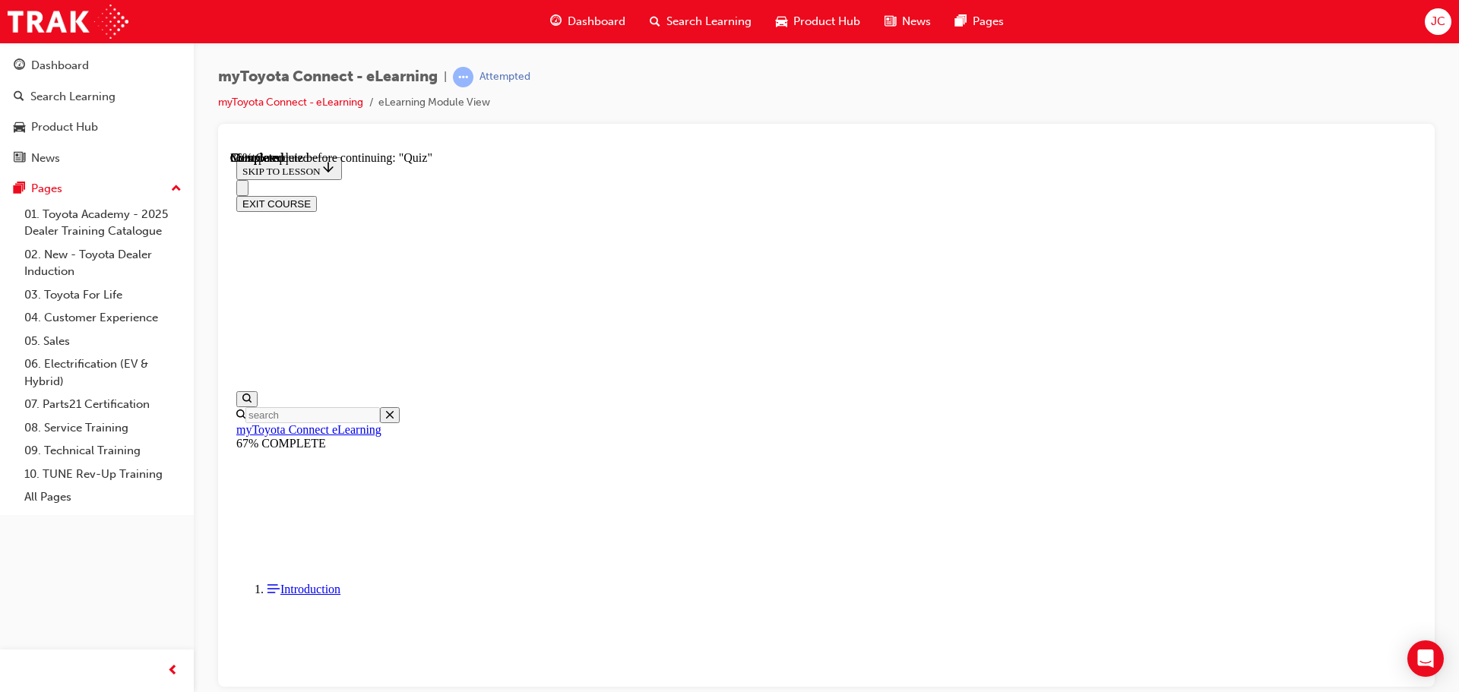
scroll to position [152, 0]
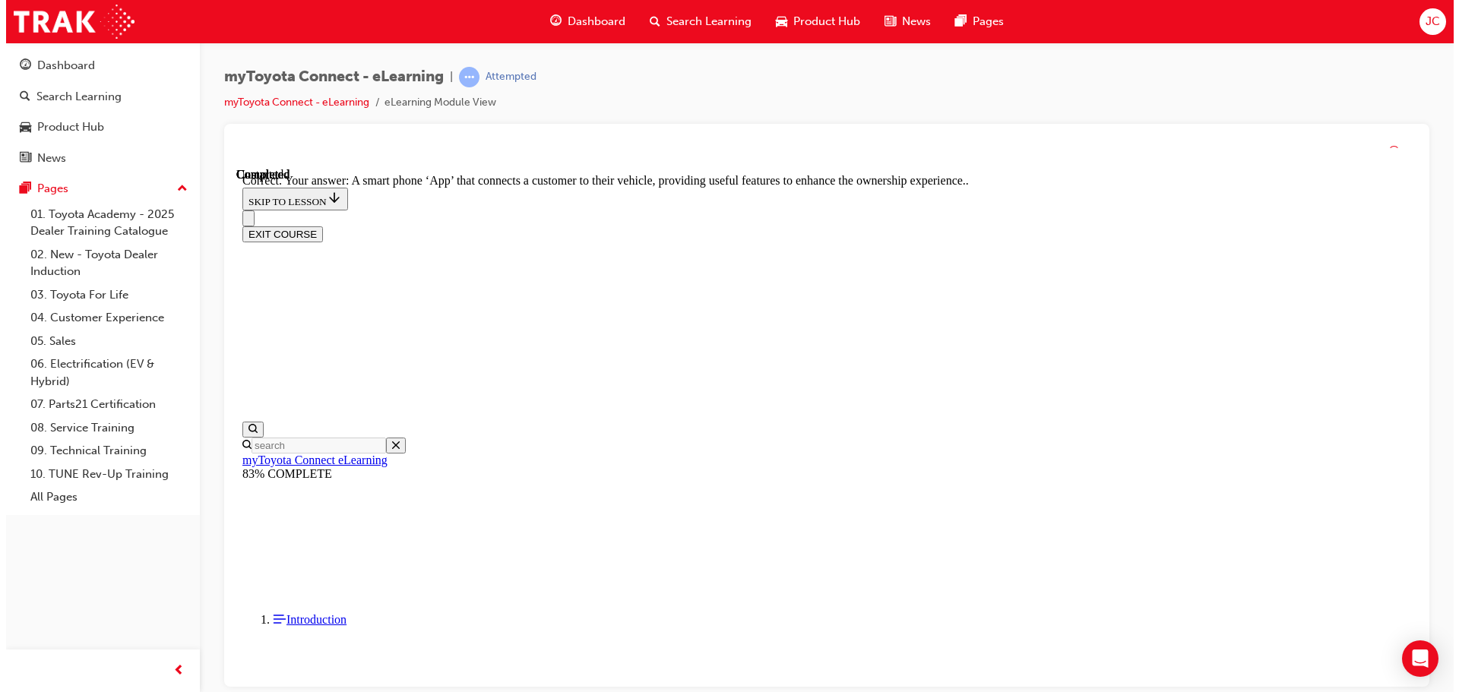
scroll to position [286, 0]
